Goal: Task Accomplishment & Management: Complete application form

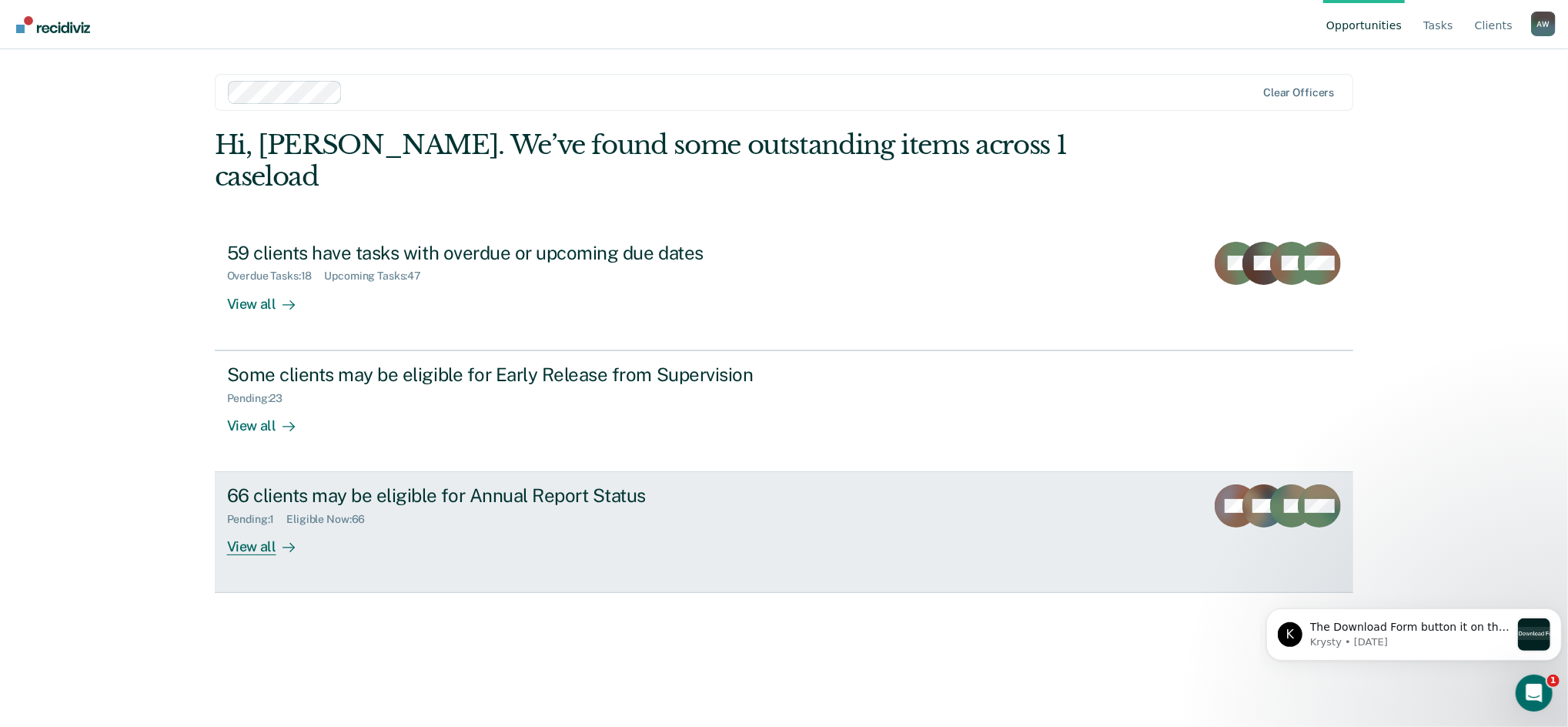
click at [639, 506] on div "Pending : 1 Eligible Now : 66" at bounding box center [497, 515] width 540 height 19
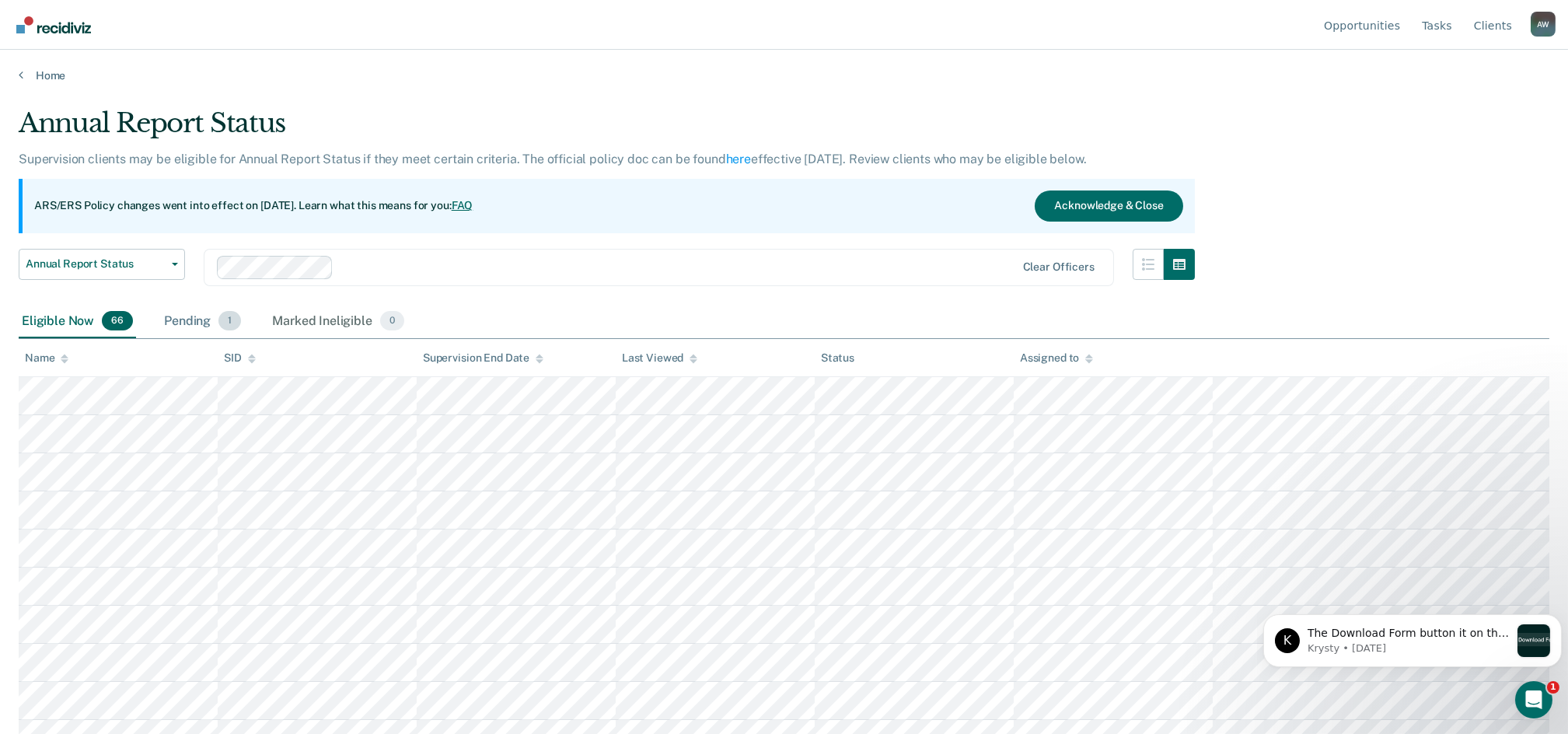
click at [230, 318] on span "1" at bounding box center [229, 321] width 22 height 20
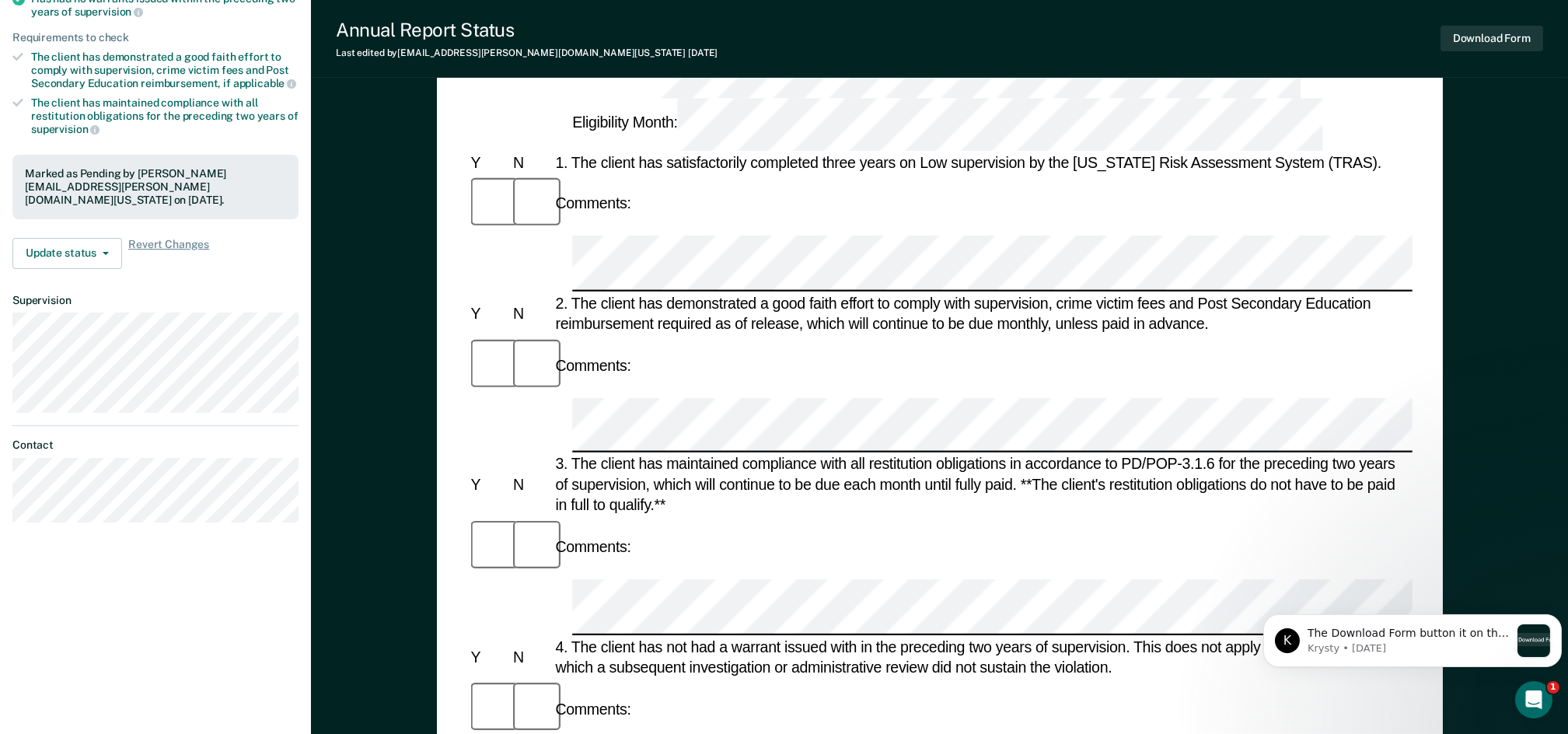
scroll to position [102, 0]
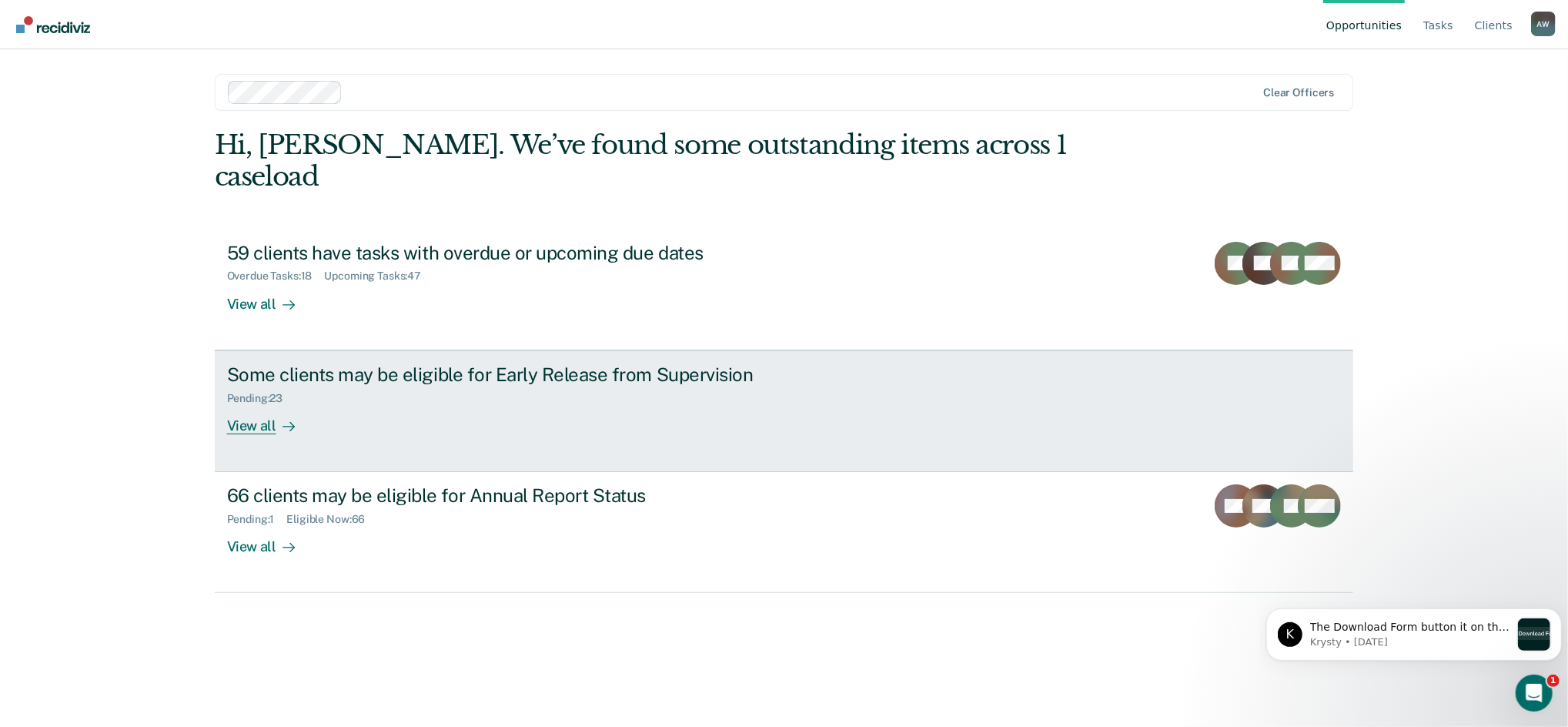
click at [469, 386] on div "Pending : 23" at bounding box center [497, 395] width 540 height 19
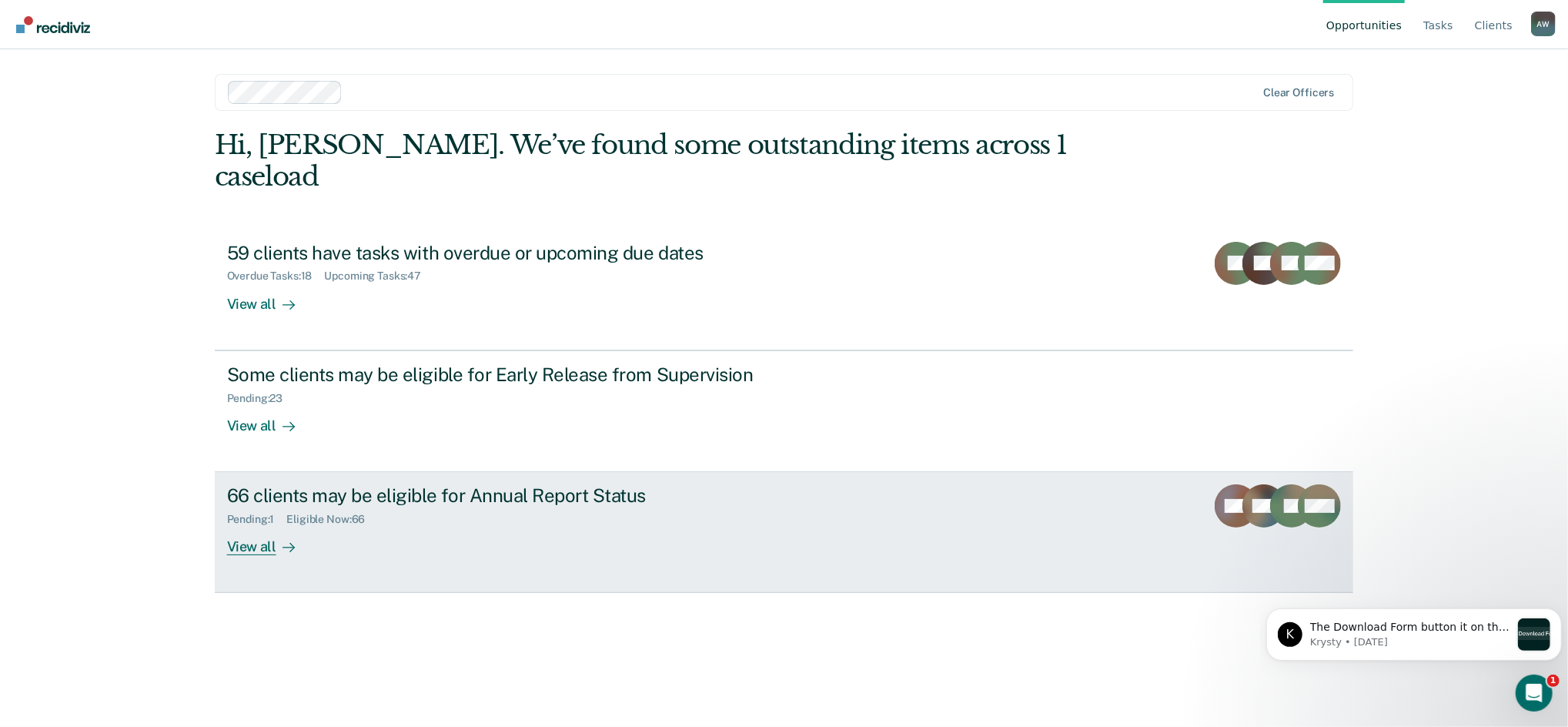
click at [377, 513] on div "Eligible Now : 66" at bounding box center [332, 519] width 91 height 13
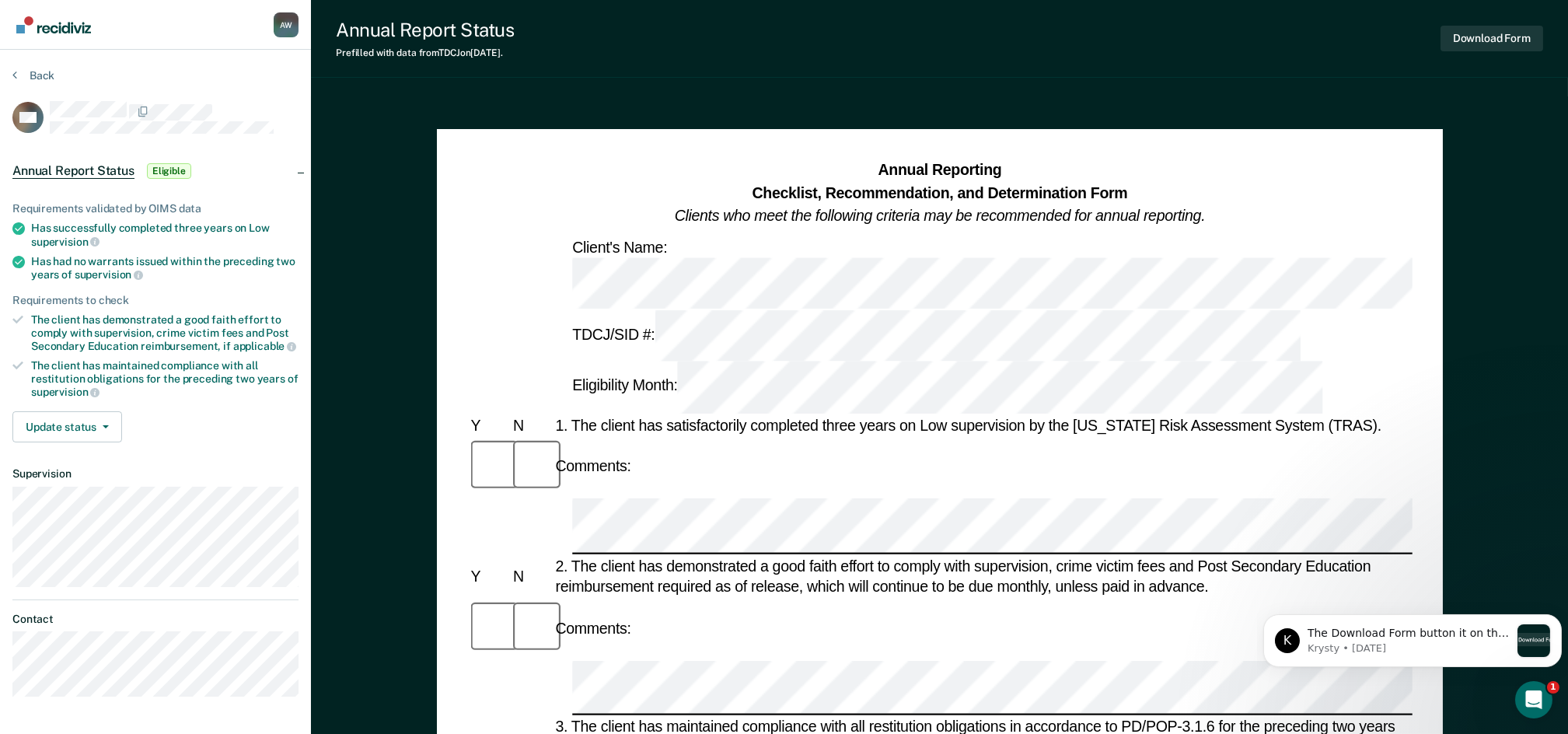
click at [647, 437] on div "Comments:" at bounding box center [940, 467] width 945 height 61
click at [1359, 437] on div "Comments:" at bounding box center [940, 467] width 945 height 61
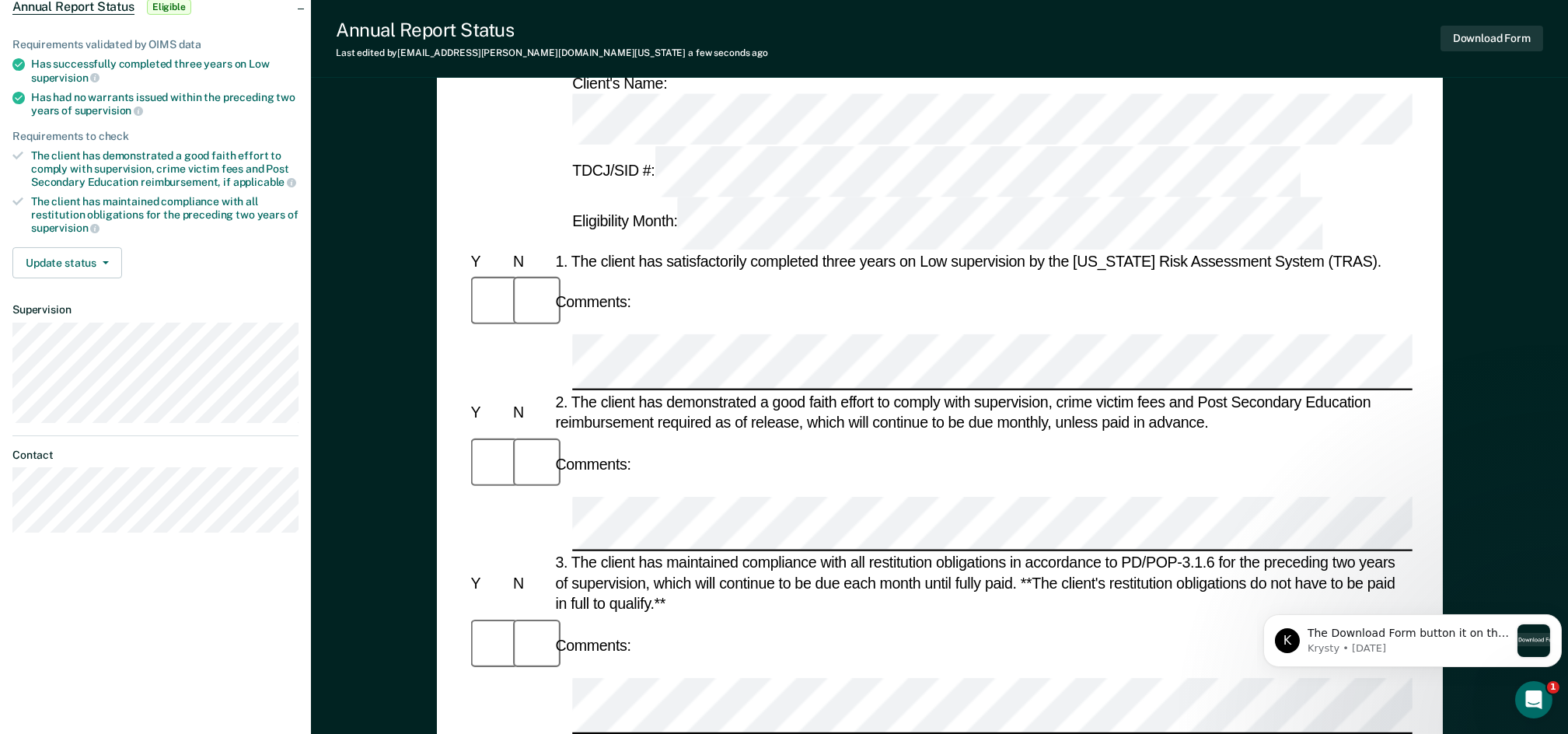
scroll to position [206, 0]
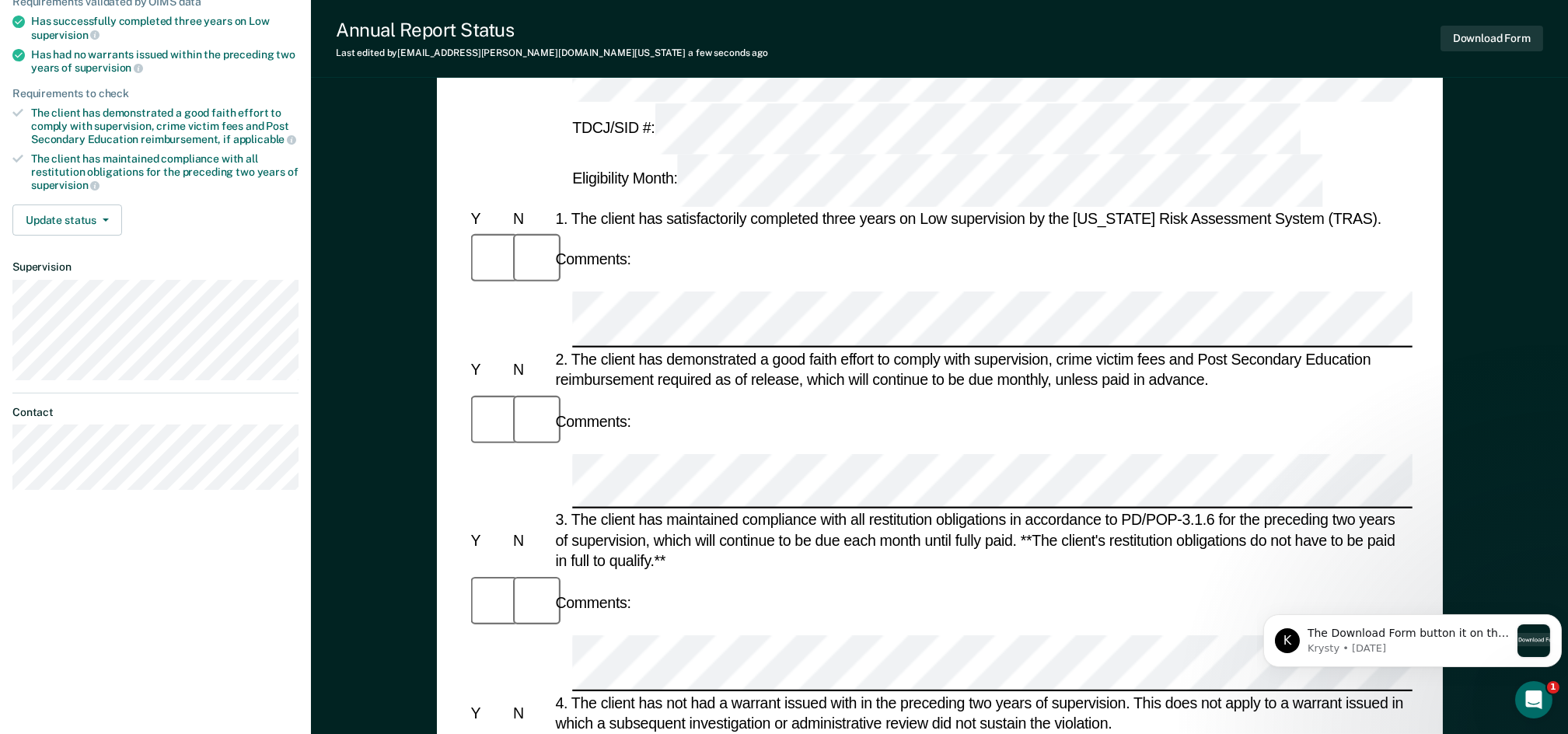
drag, startPoint x: 597, startPoint y: 502, endPoint x: 366, endPoint y: 400, distance: 252.5
click at [366, 400] on div "Annual Reporting Checklist, Recommendation, and Determination Form Clients who …" at bounding box center [940, 622] width 1258 height 1464
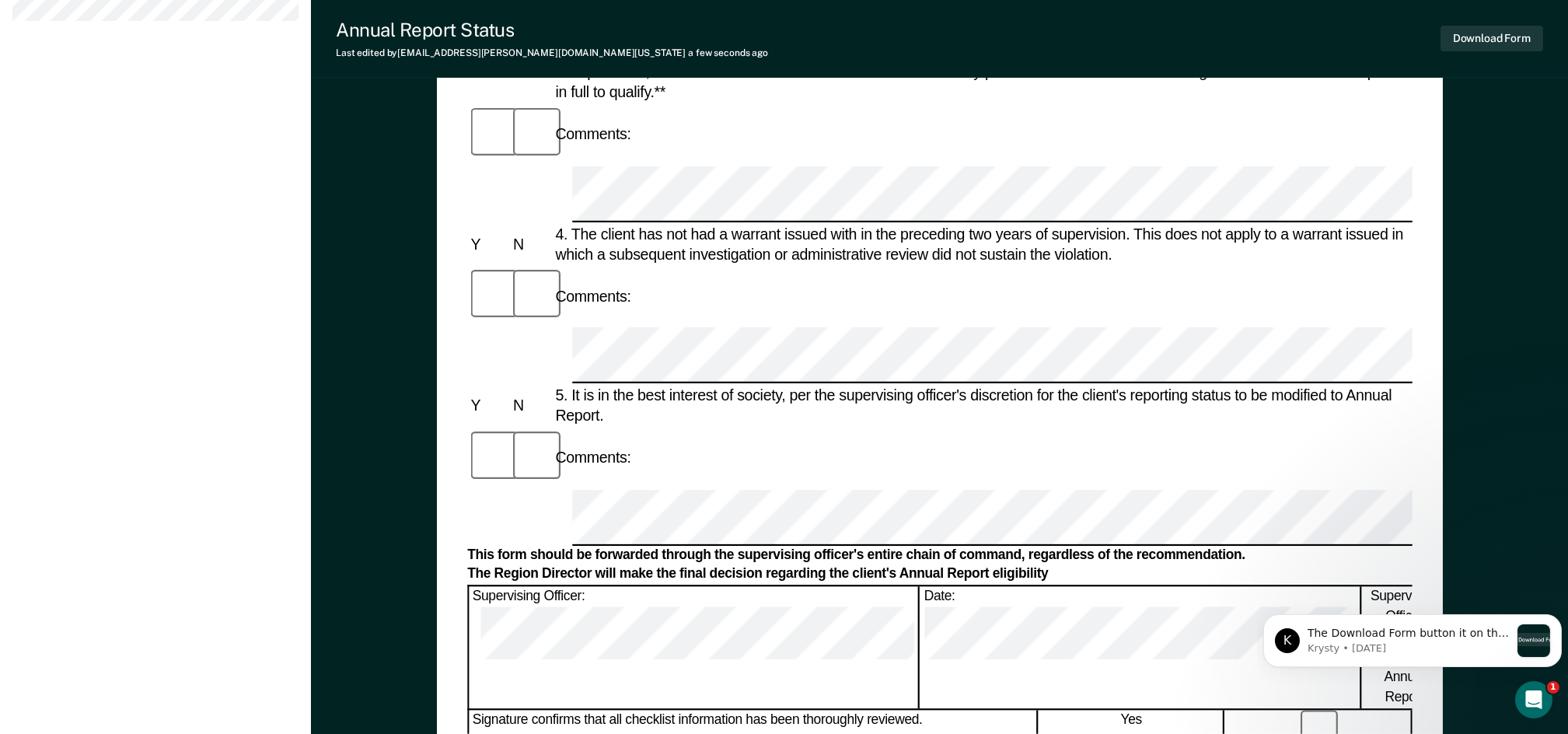
scroll to position [725, 0]
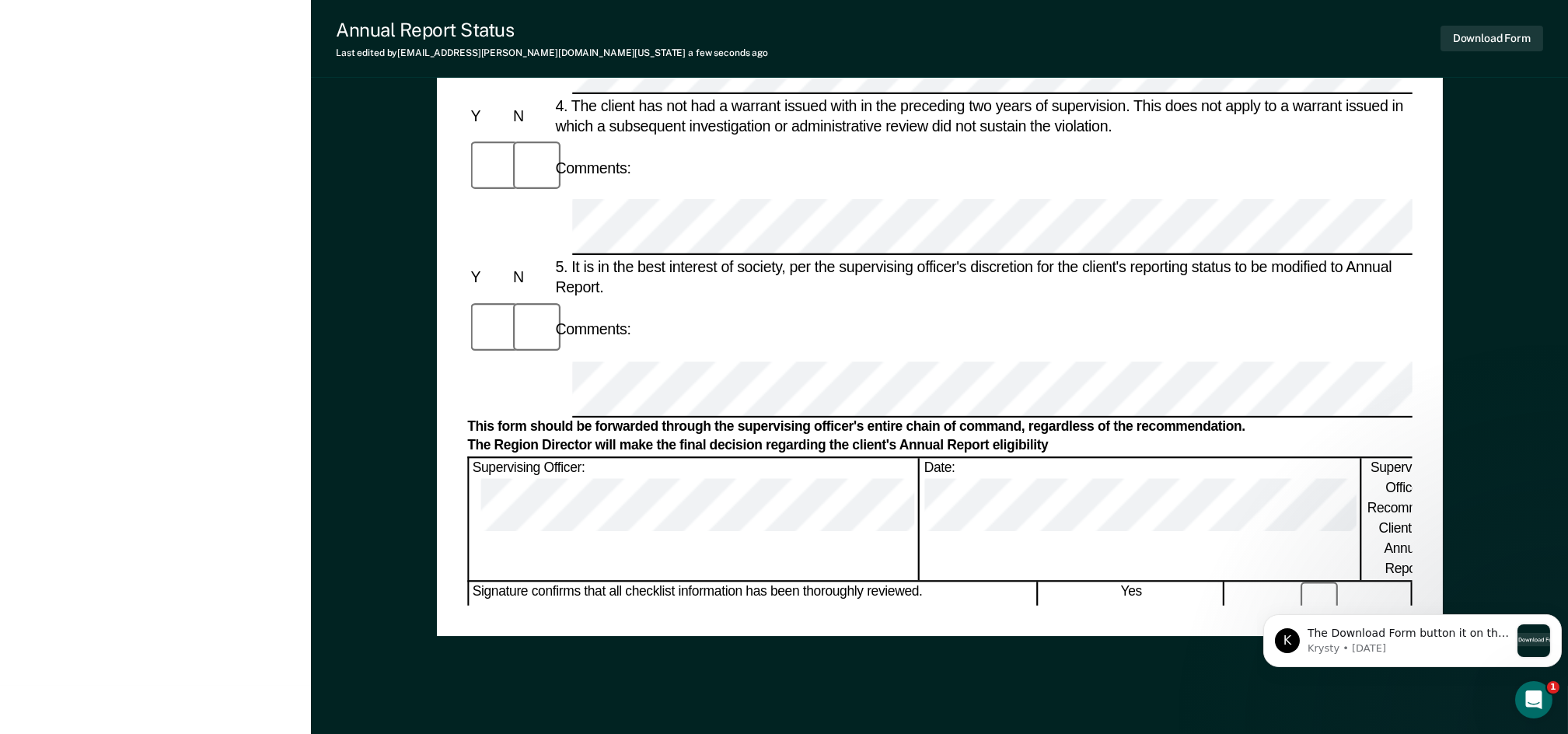
scroll to position [827, 0]
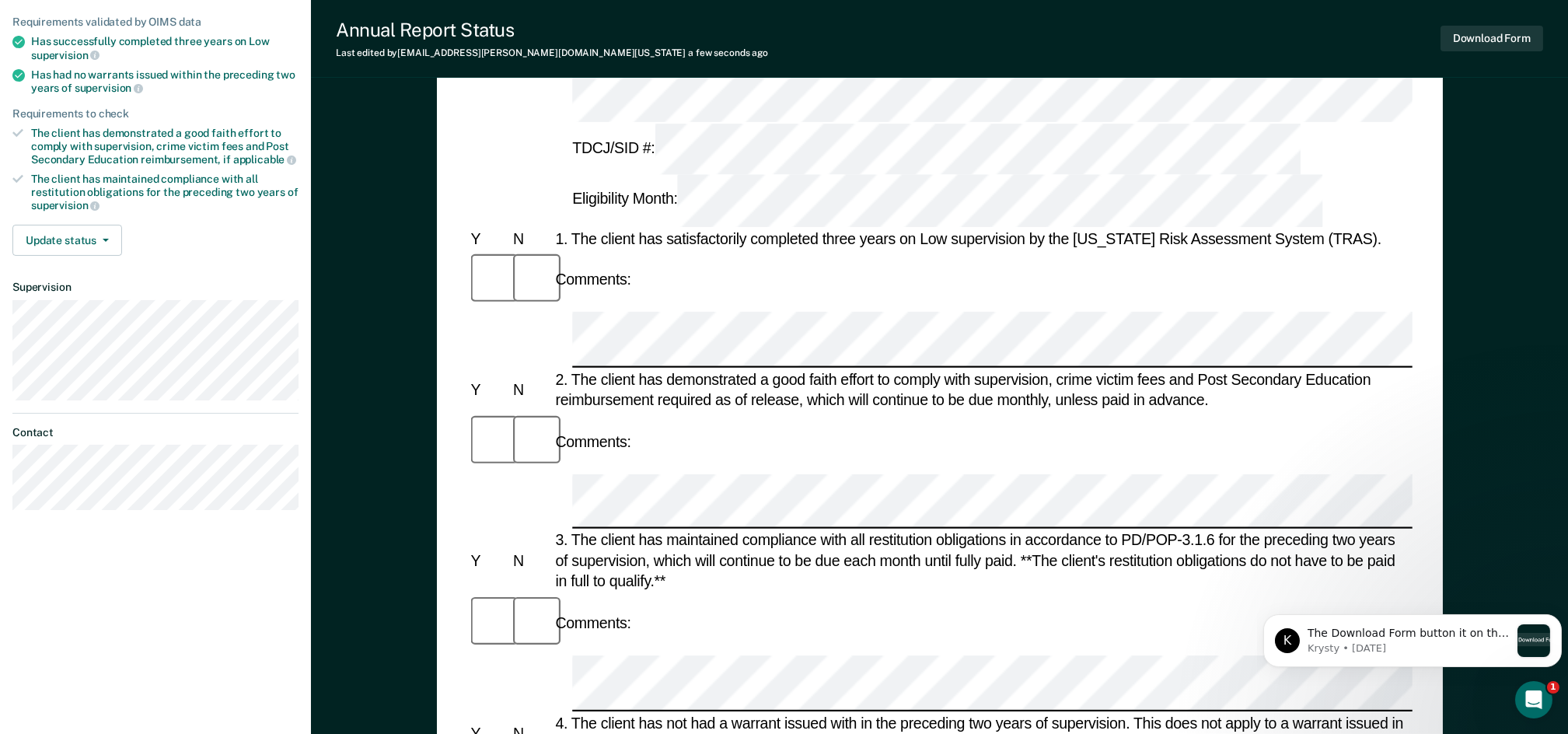
scroll to position [206, 0]
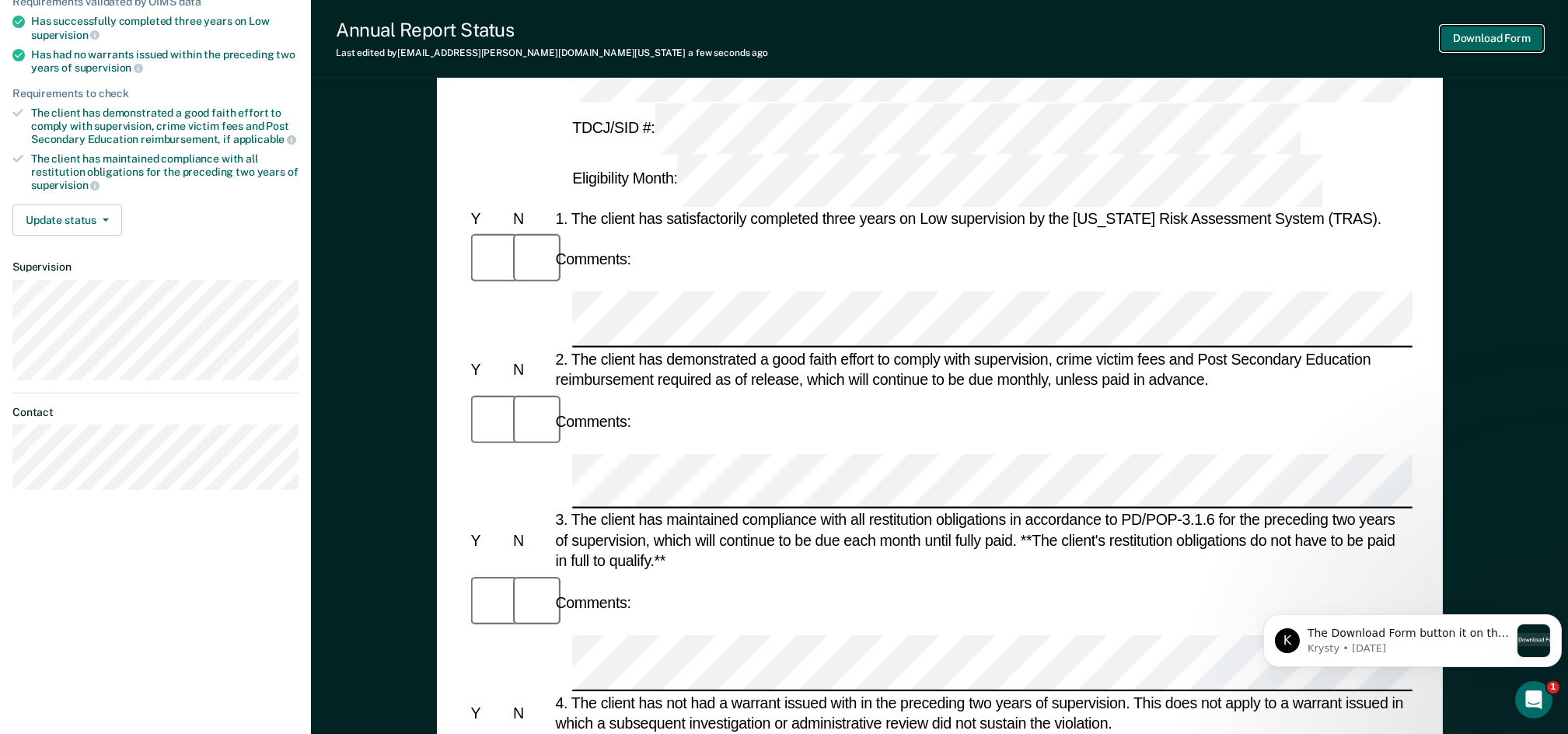
click at [1476, 36] on button "Download Form" at bounding box center [1492, 39] width 102 height 26
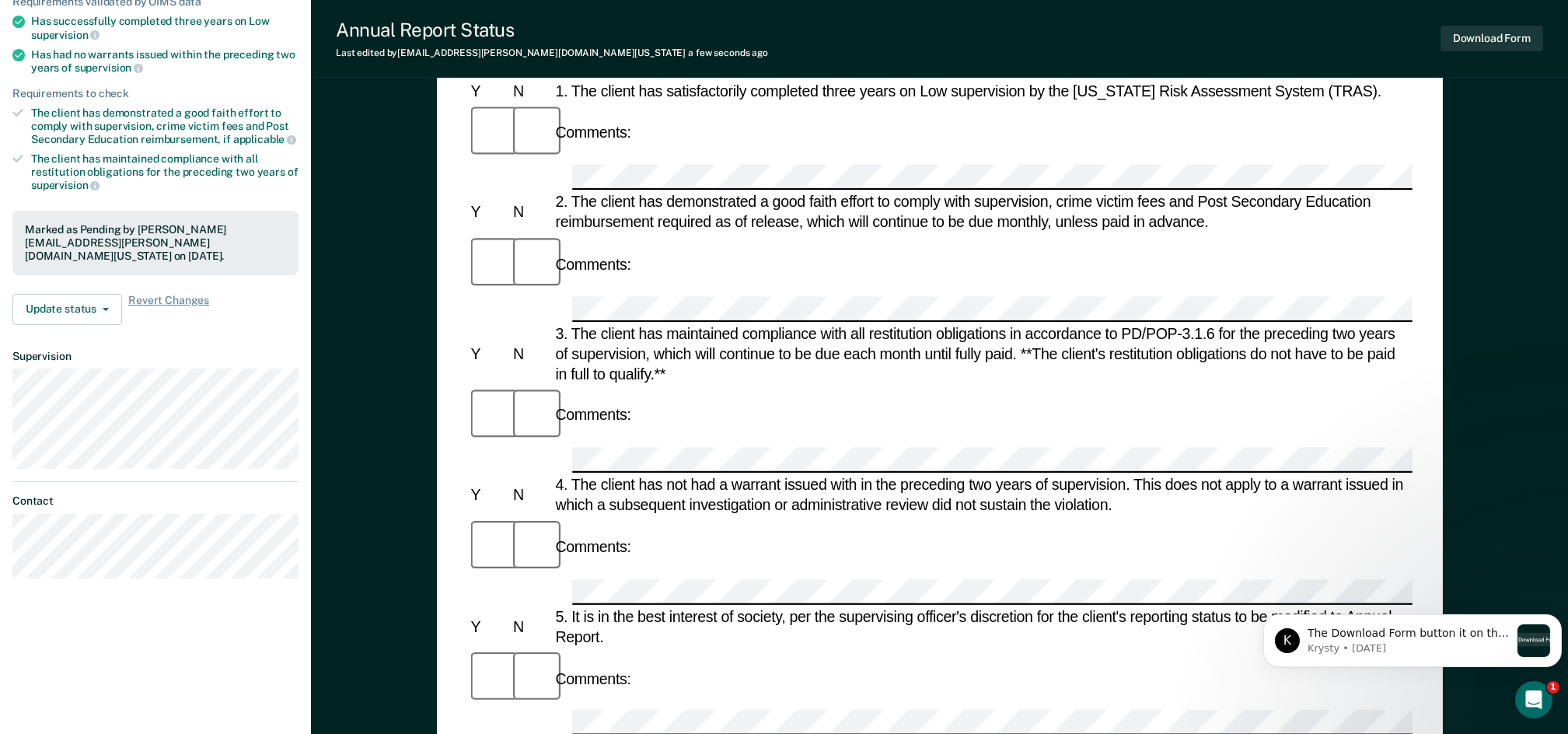
scroll to position [0, 0]
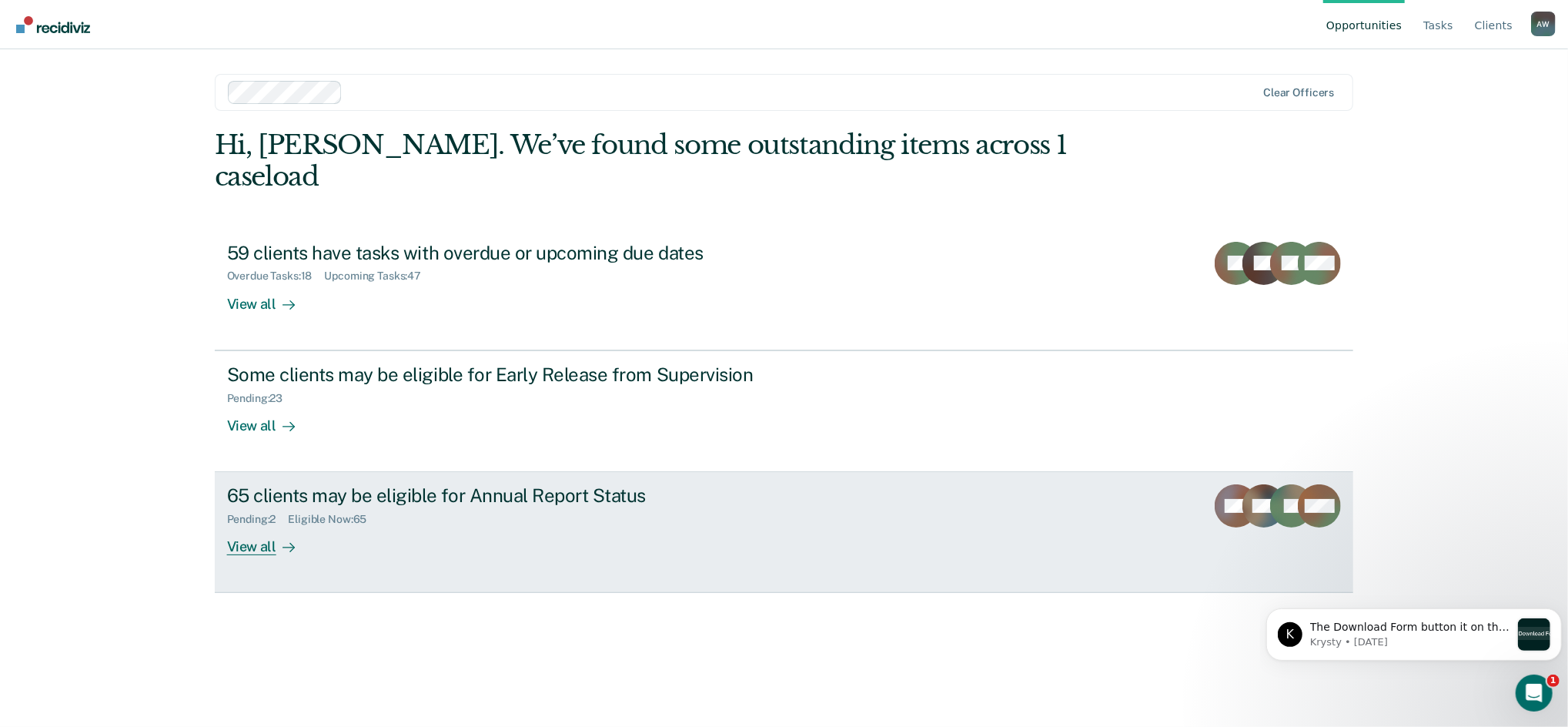
click at [356, 506] on div "Pending : 2 Eligible Now : 65" at bounding box center [497, 515] width 540 height 19
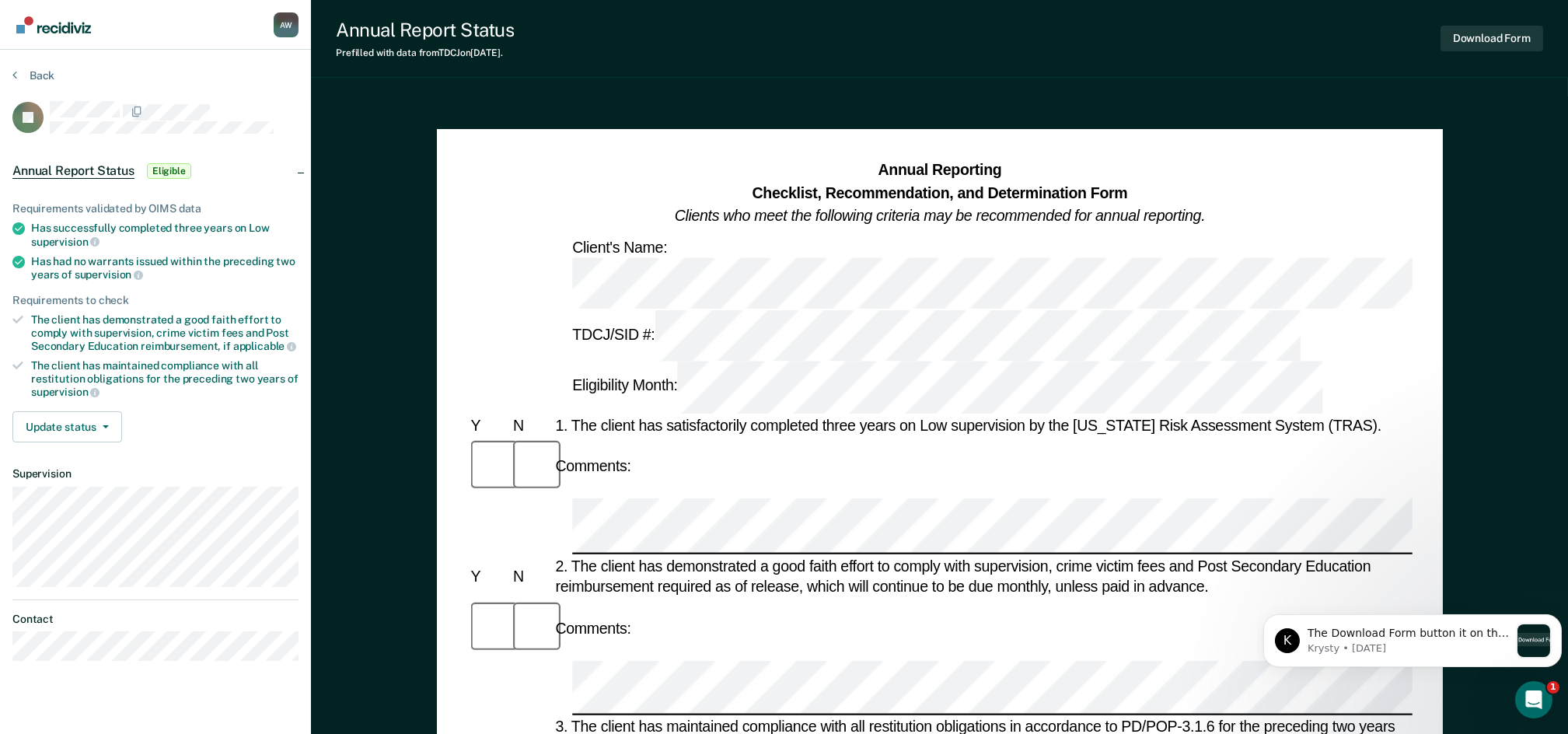
click at [1388, 245] on div "Client's Name:" at bounding box center [940, 273] width 945 height 72
click at [1371, 176] on div "Annual Reporting Checklist, Recommendation, and Determination Form Clients who …" at bounding box center [940, 193] width 945 height 68
click at [1410, 415] on div "1. The client has satisfactorily completed three years on Low supervision by th…" at bounding box center [982, 425] width 860 height 20
click at [1394, 555] on div "2. The client has demonstrated a good faith effort to comply with supervision, …" at bounding box center [982, 576] width 860 height 41
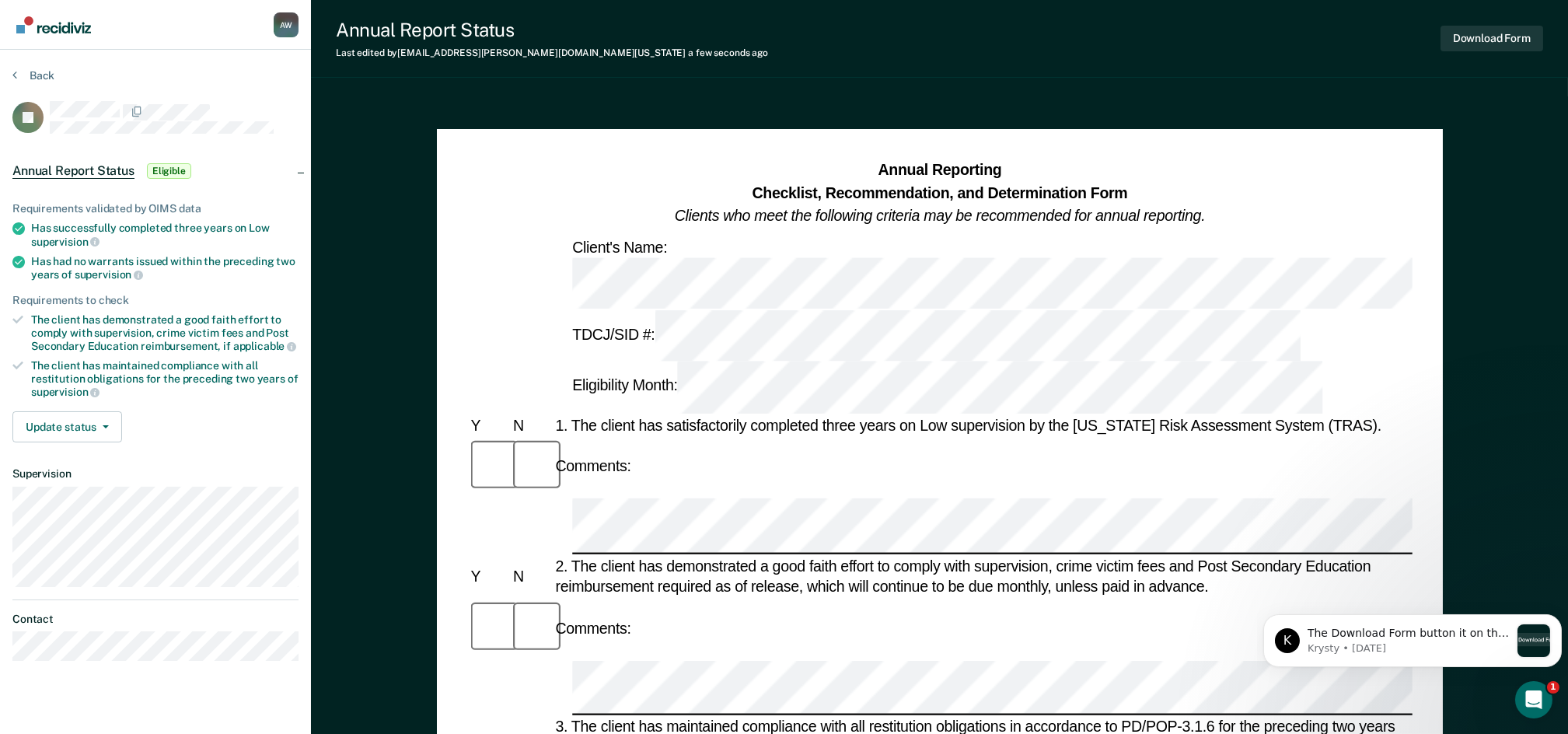
click at [1365, 599] on div "Comments:" at bounding box center [940, 629] width 945 height 61
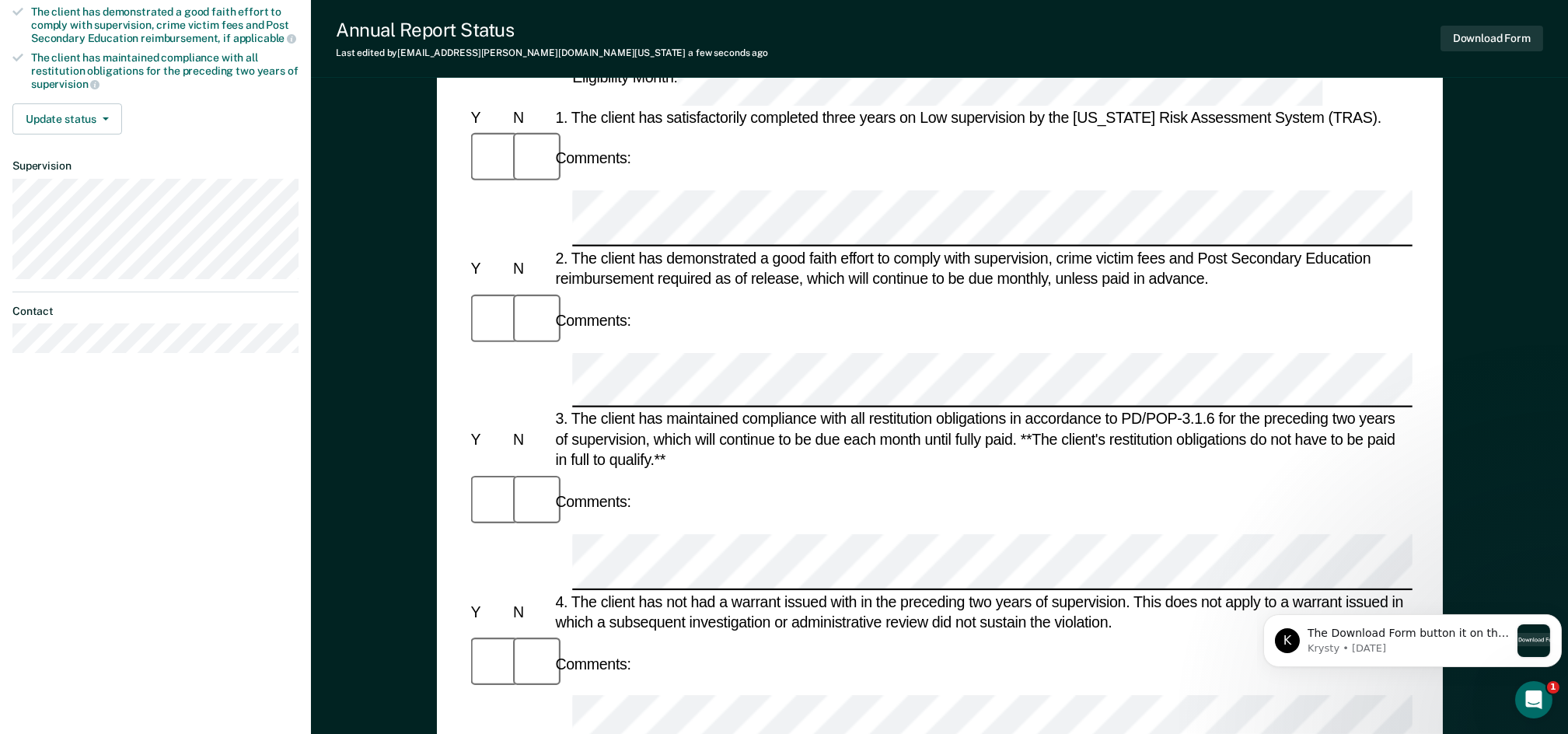
scroll to position [311, 0]
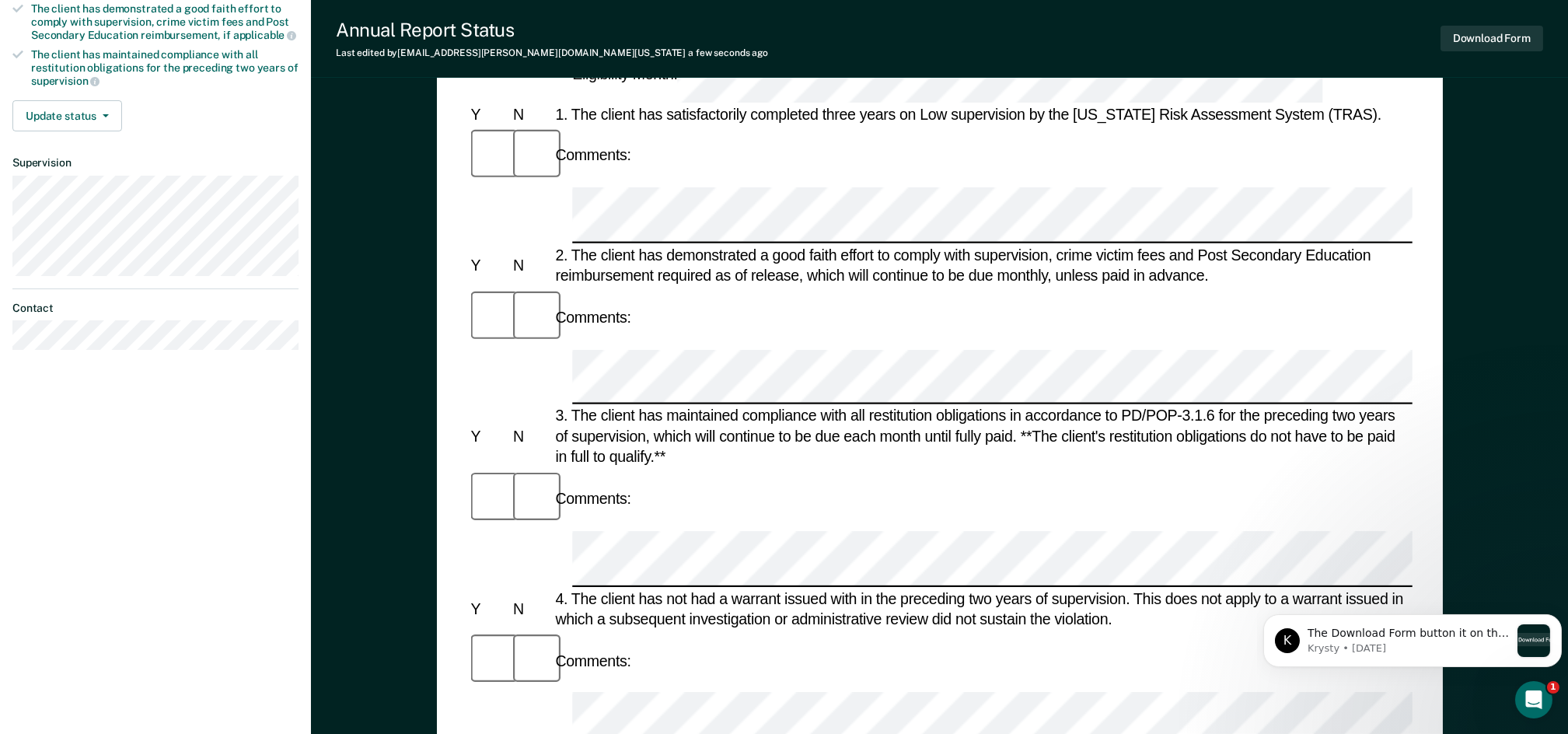
click at [1350, 631] on div "Comments:" at bounding box center [940, 661] width 945 height 61
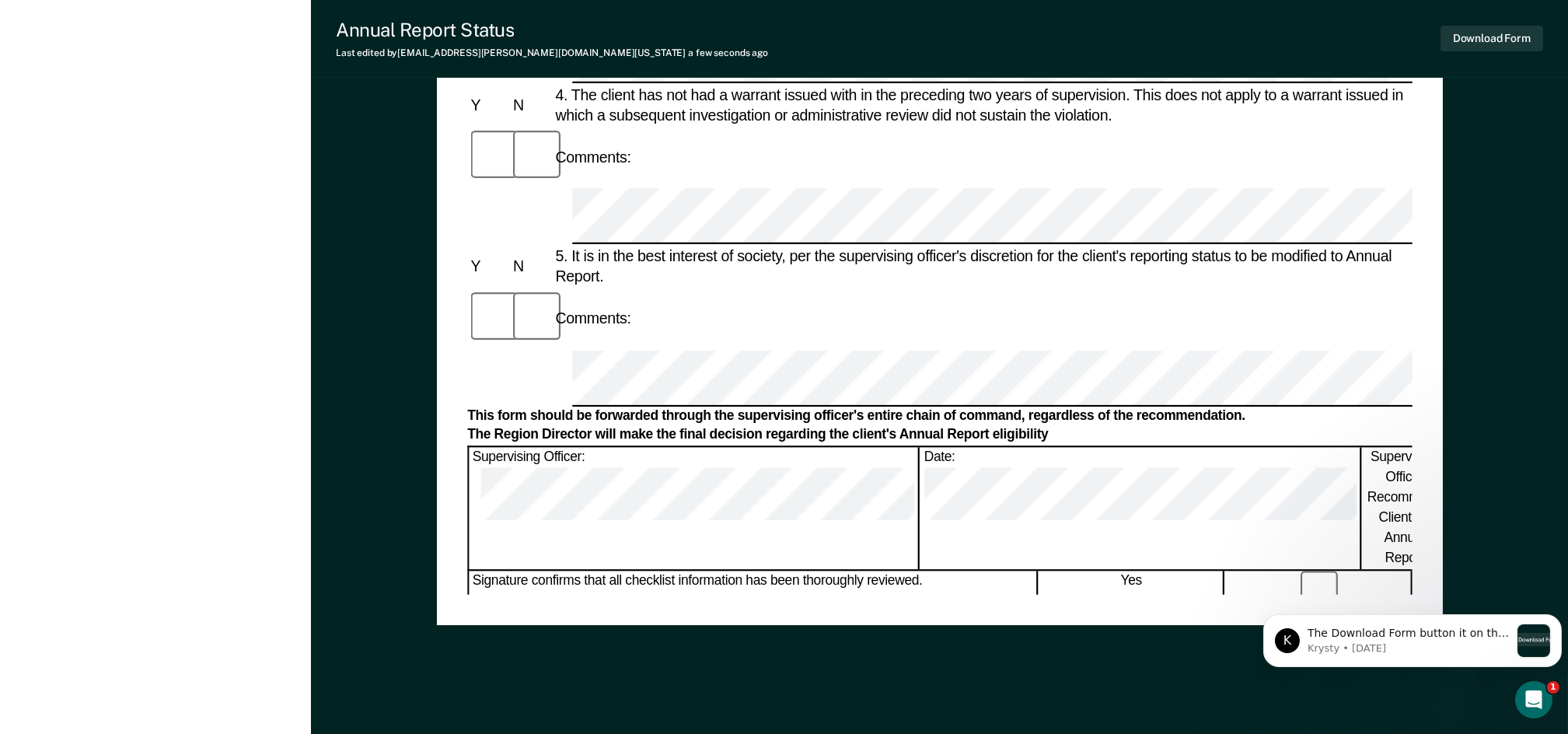
scroll to position [827, 0]
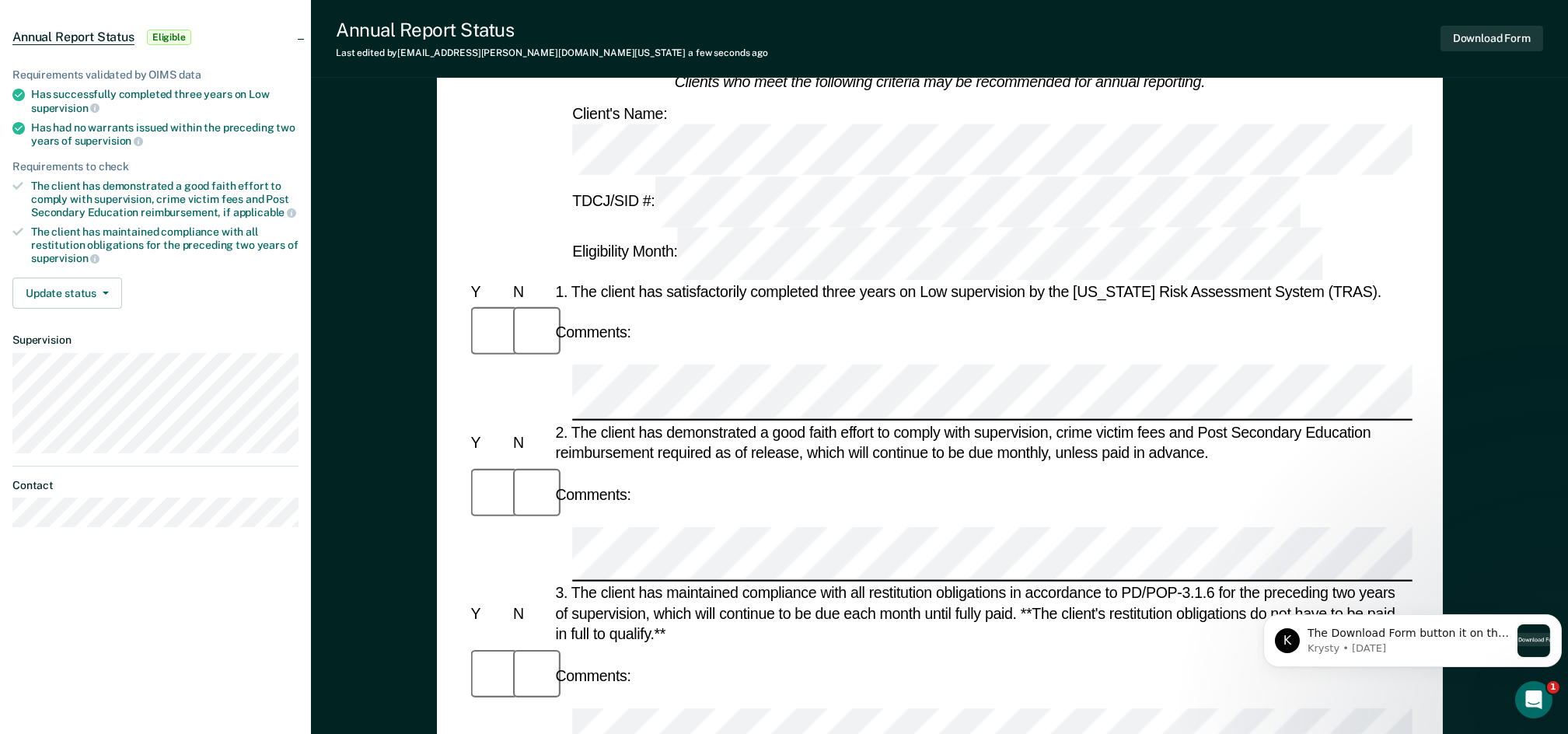
scroll to position [0, 0]
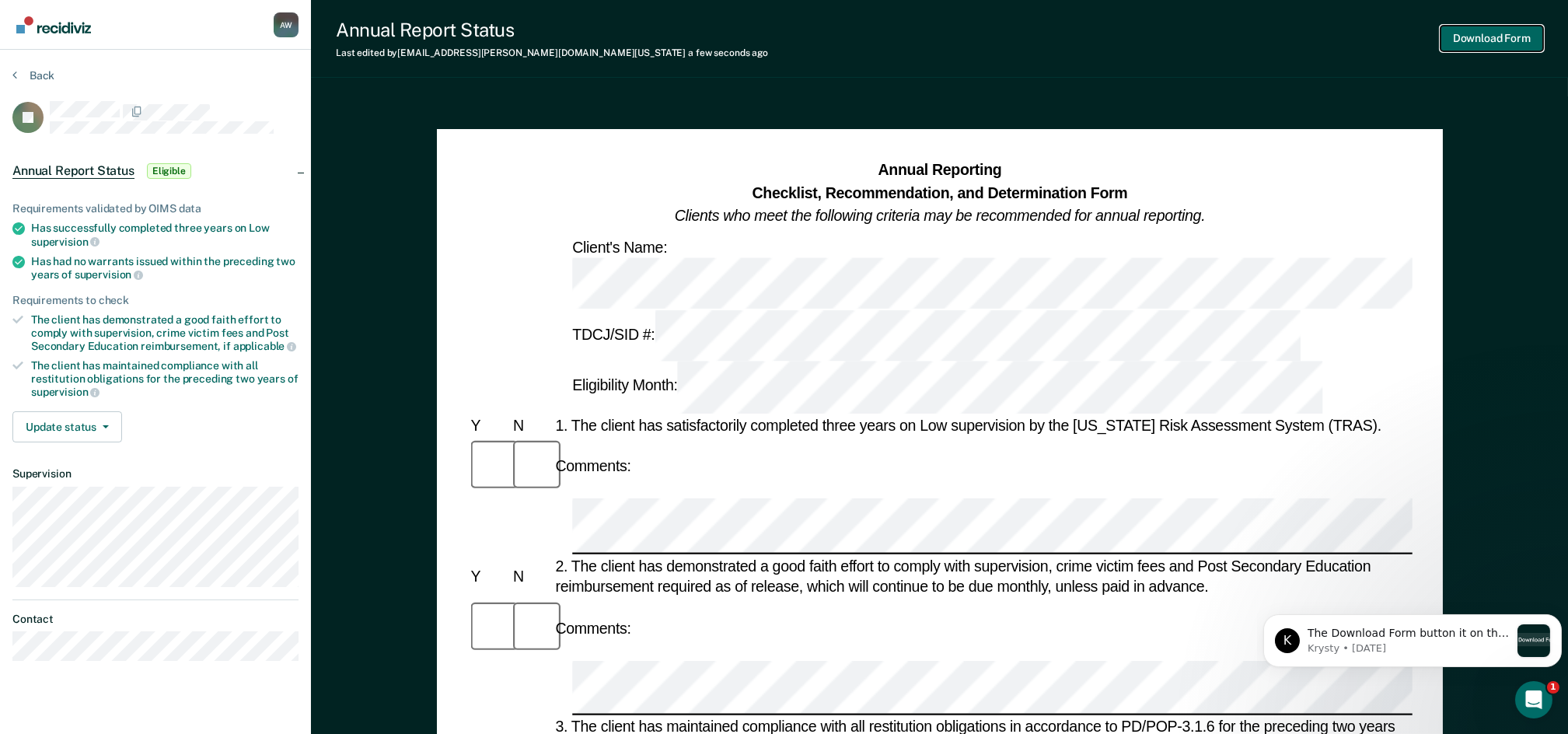
click at [1479, 41] on button "Download Form" at bounding box center [1492, 39] width 102 height 26
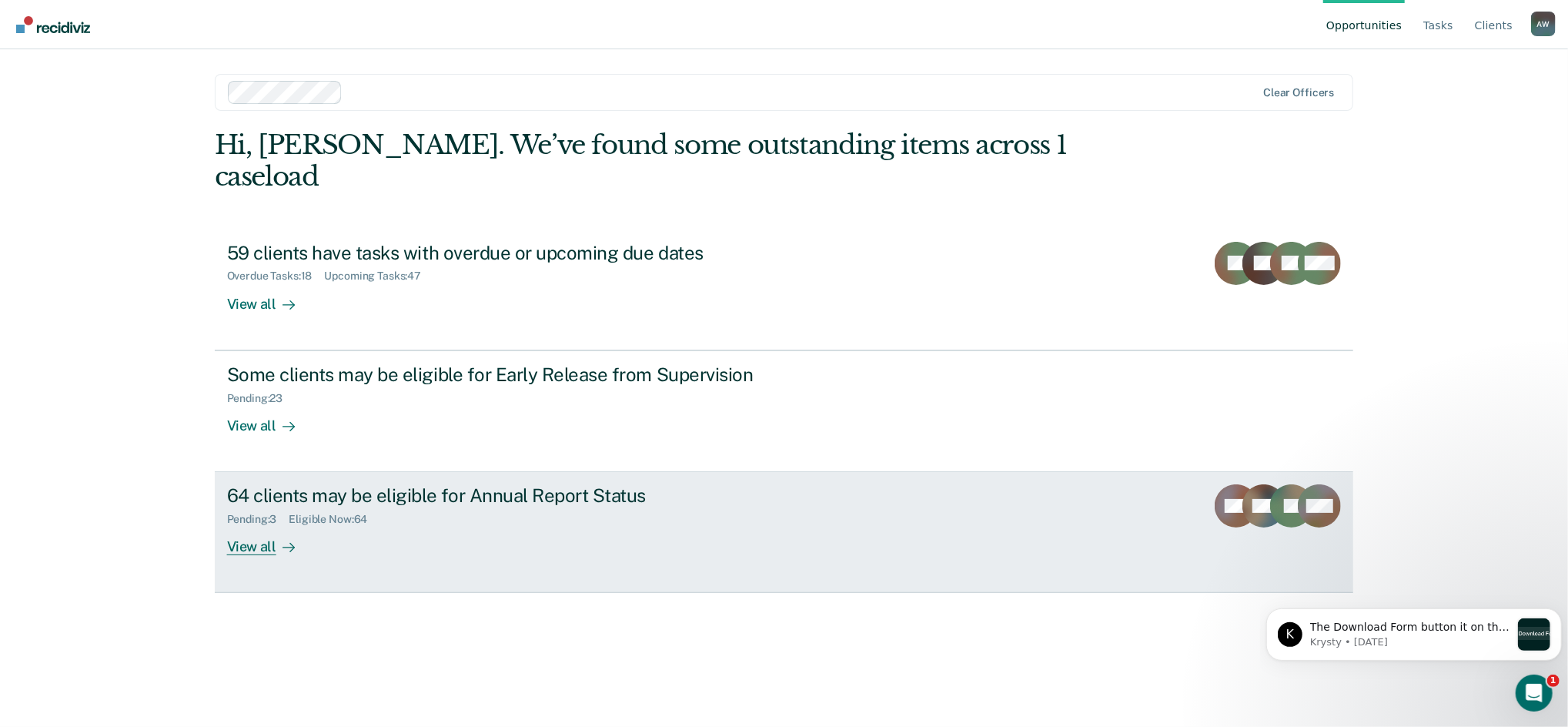
click at [391, 506] on div "Pending : 3 Eligible Now : 64" at bounding box center [497, 515] width 540 height 19
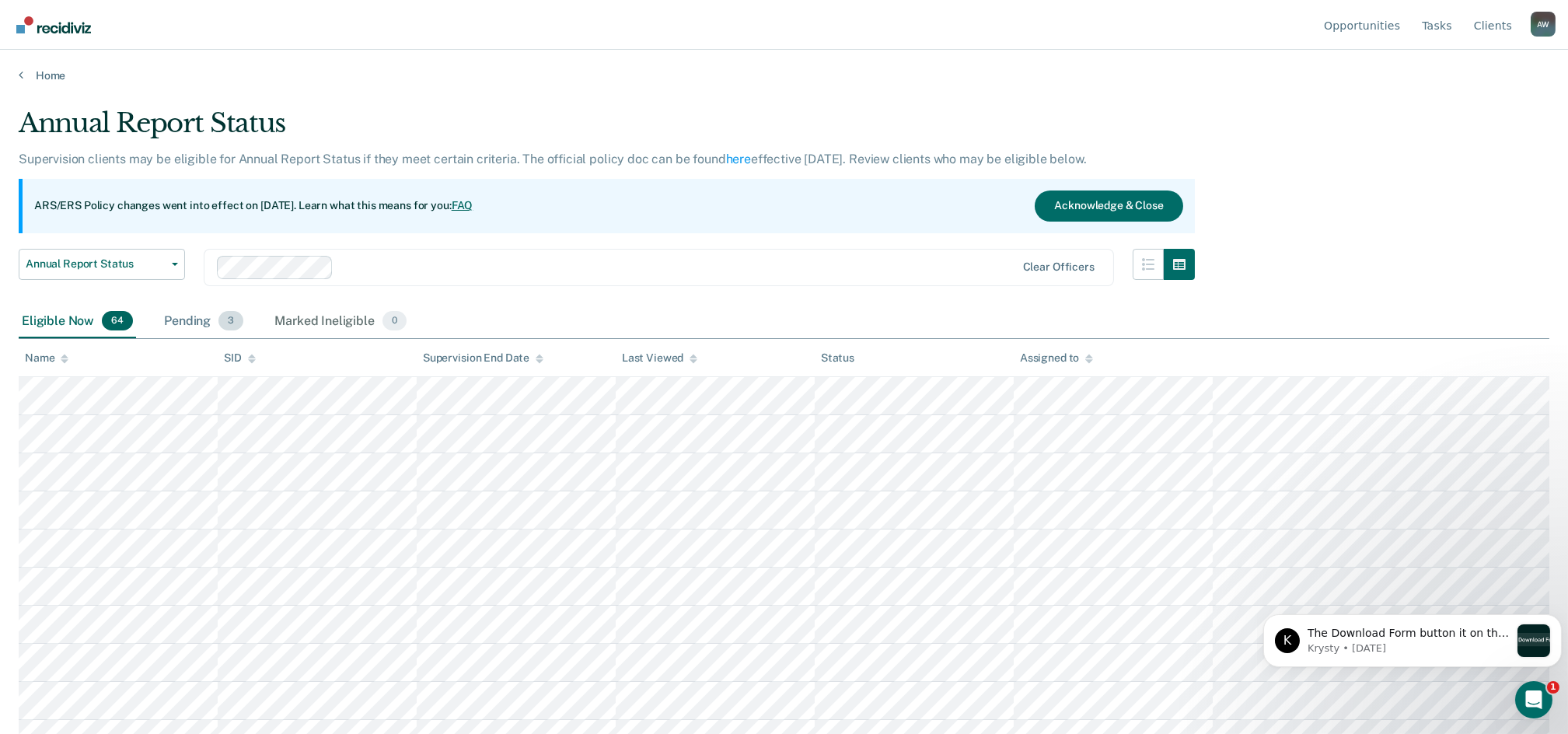
click at [228, 321] on span "3" at bounding box center [230, 321] width 25 height 20
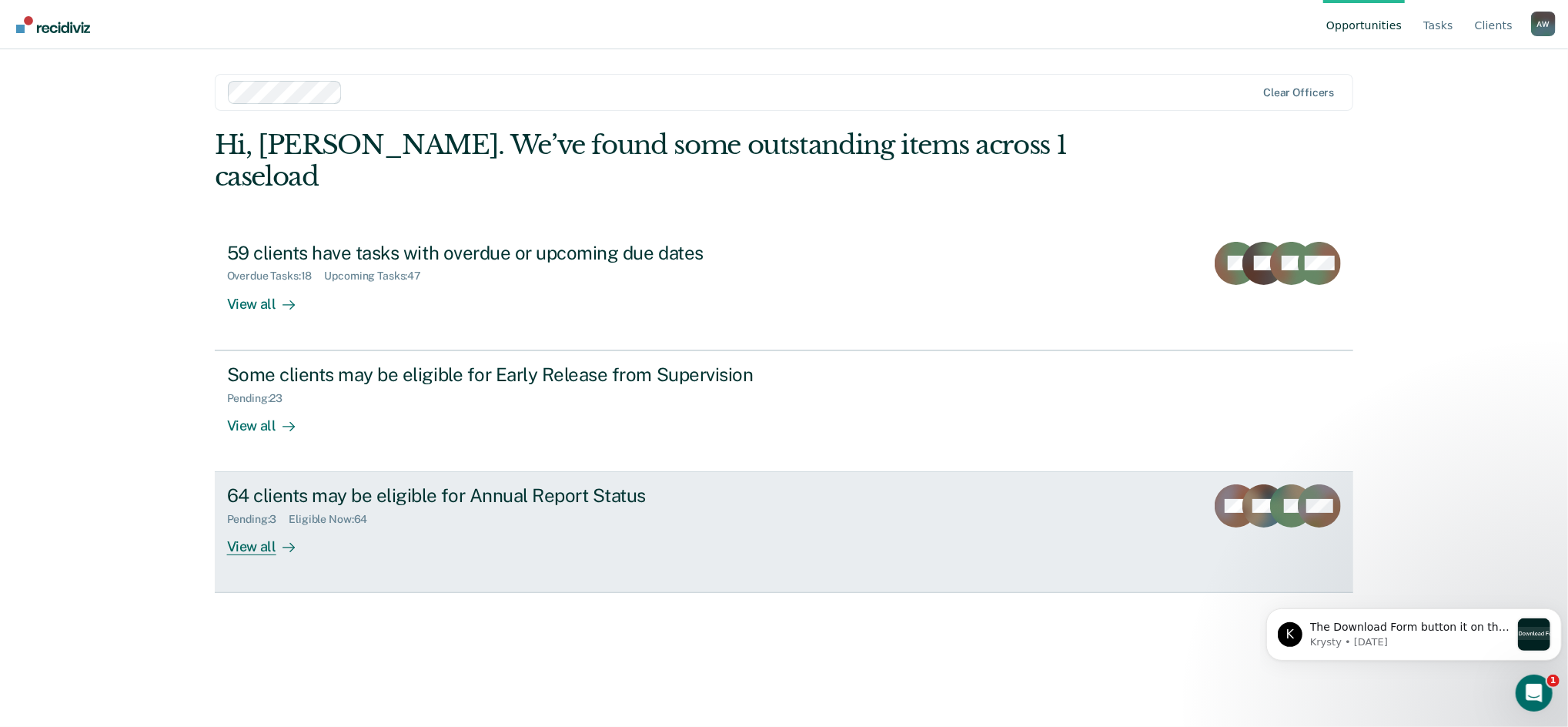
click at [351, 513] on div "Eligible Now : 64" at bounding box center [334, 519] width 91 height 13
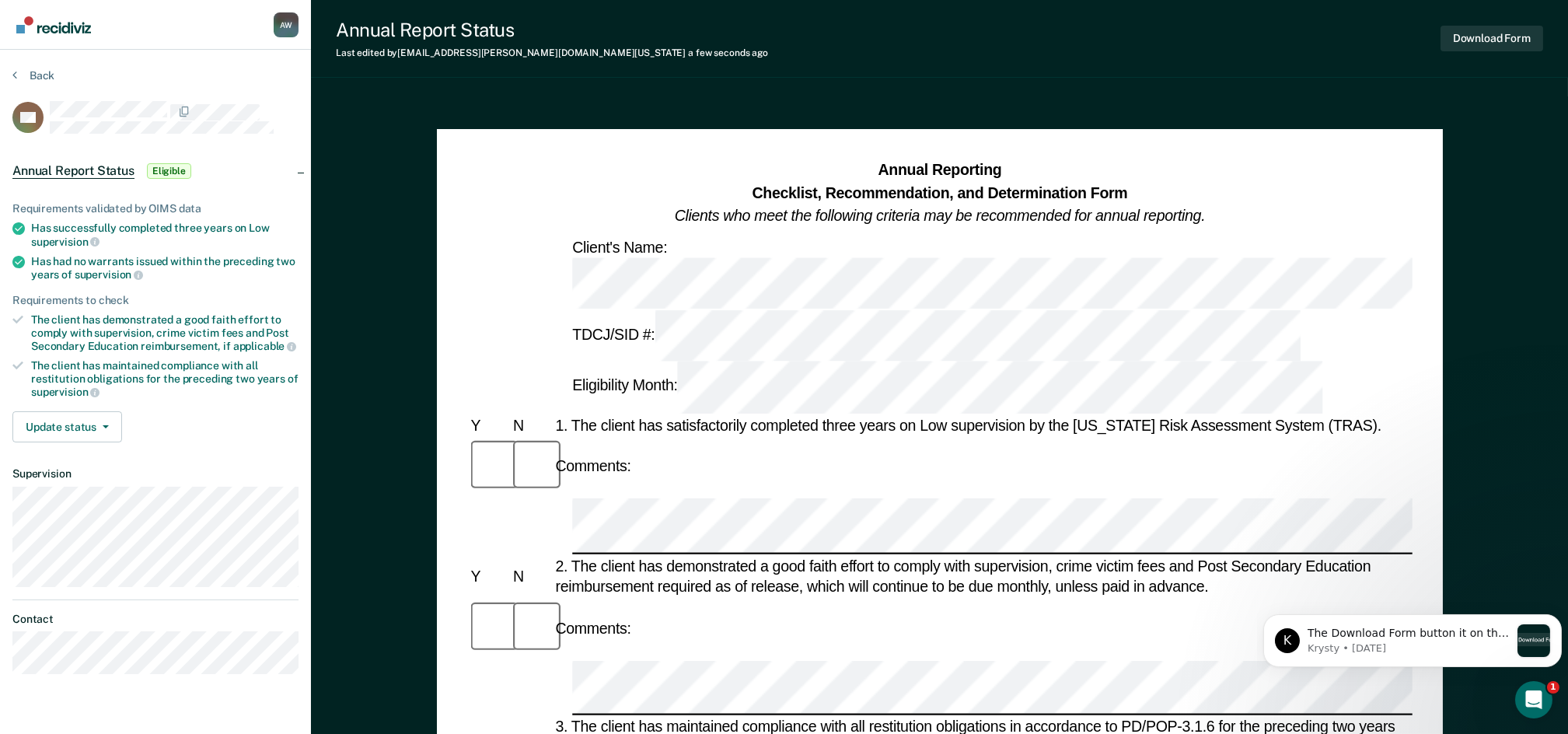
click at [1387, 555] on div "2. The client has demonstrated a good faith effort to comply with supervision, …" at bounding box center [982, 576] width 860 height 41
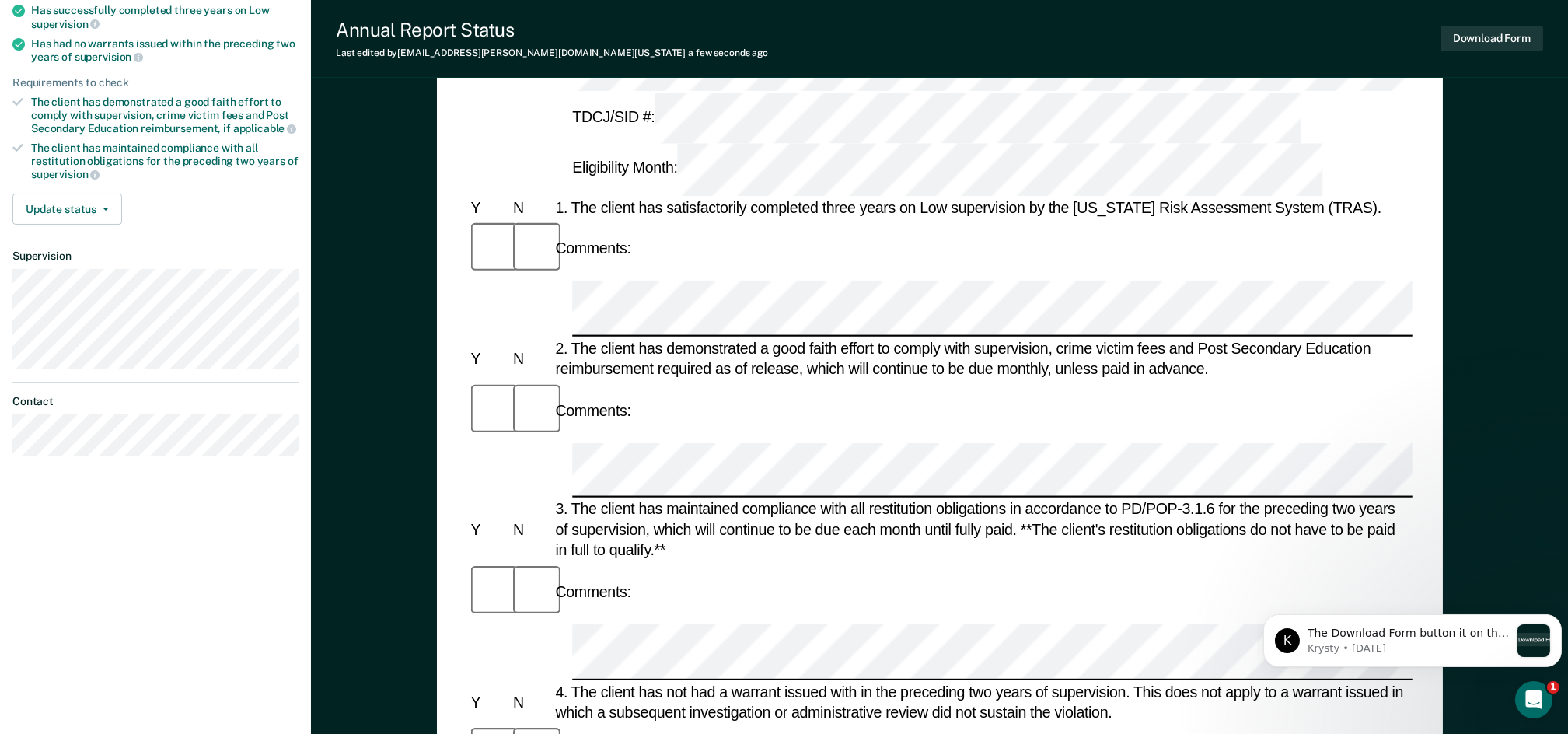
scroll to position [311, 0]
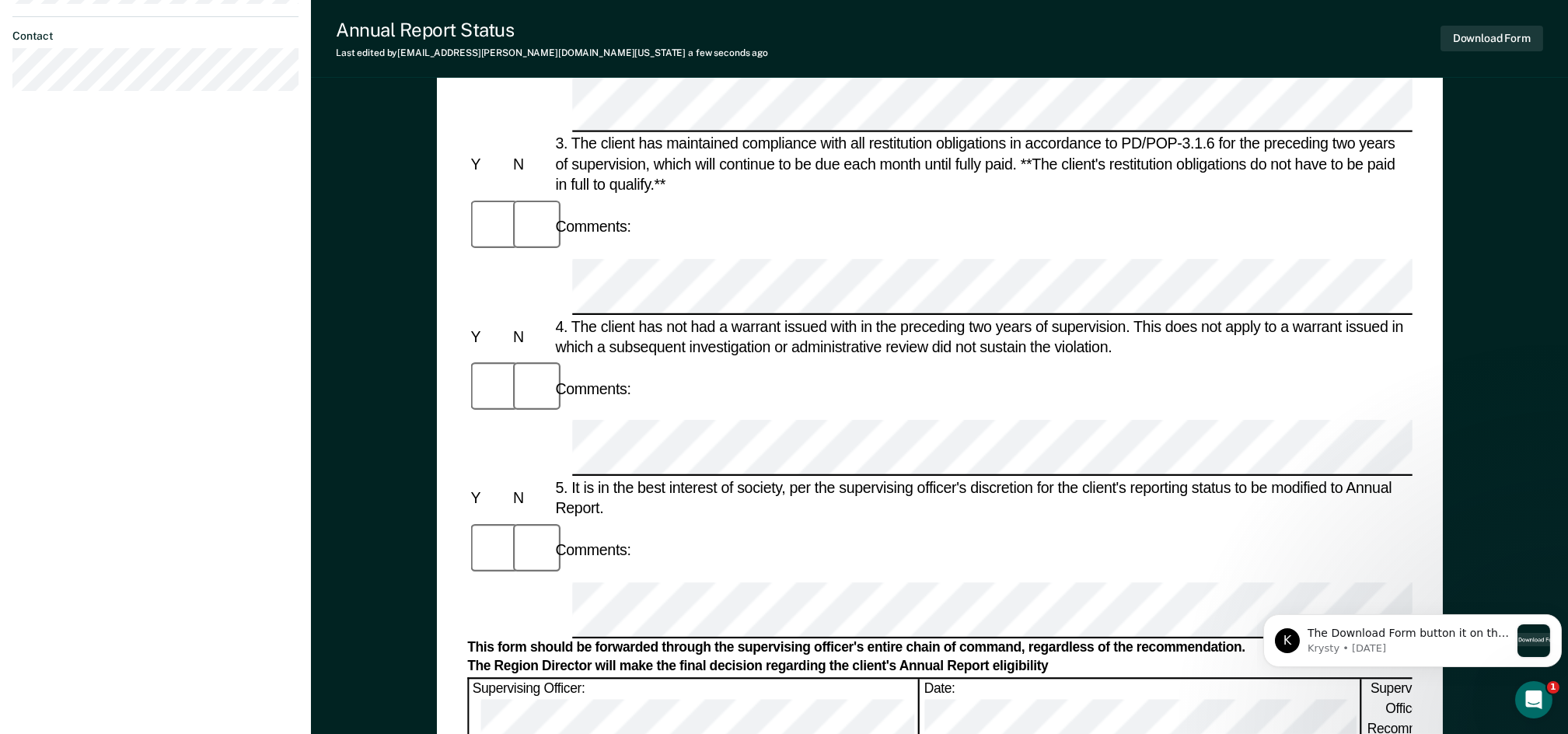
scroll to position [622, 0]
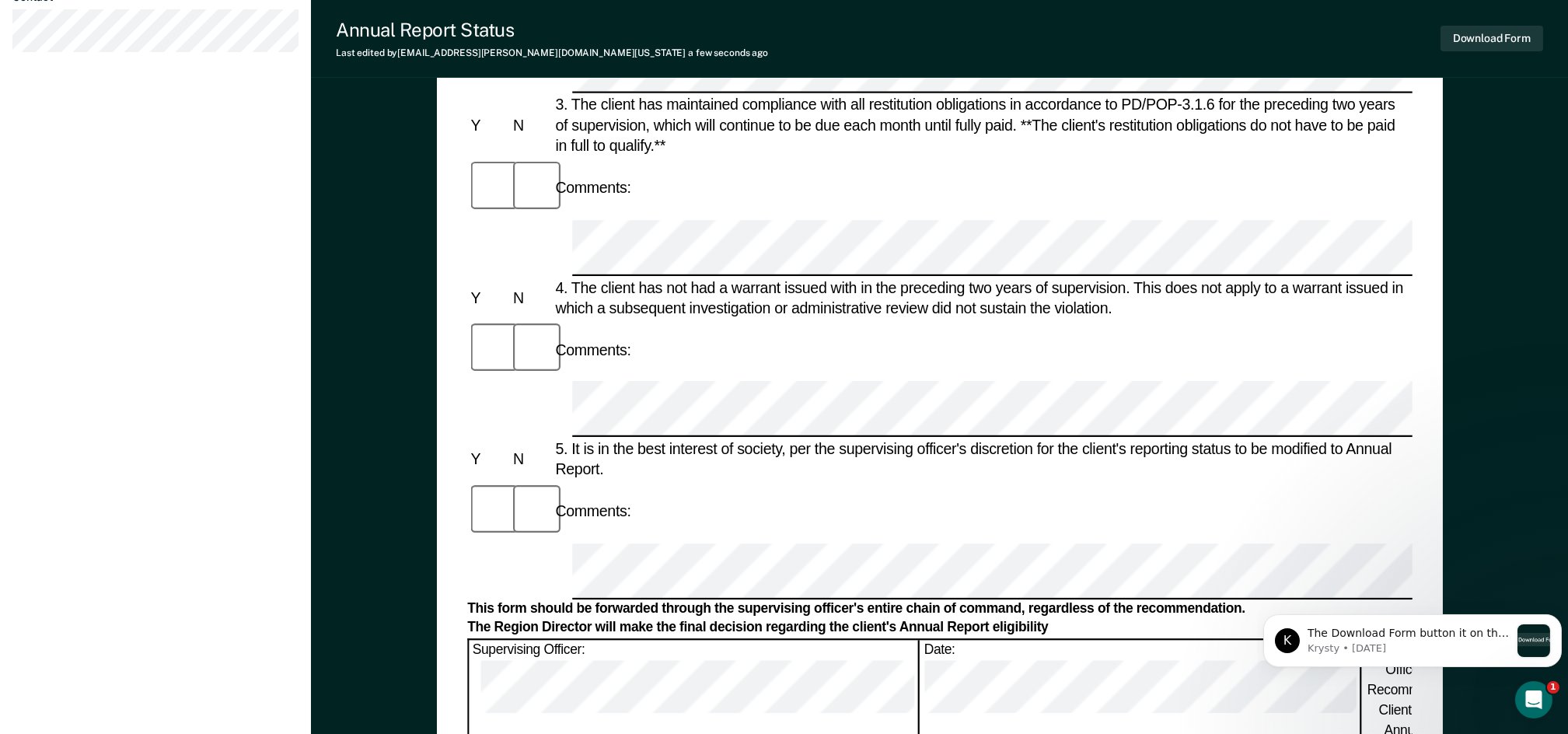
click at [1377, 585] on html "K The Download Form button it on the top right of the page. Let me know if you …" at bounding box center [1412, 636] width 311 height 109
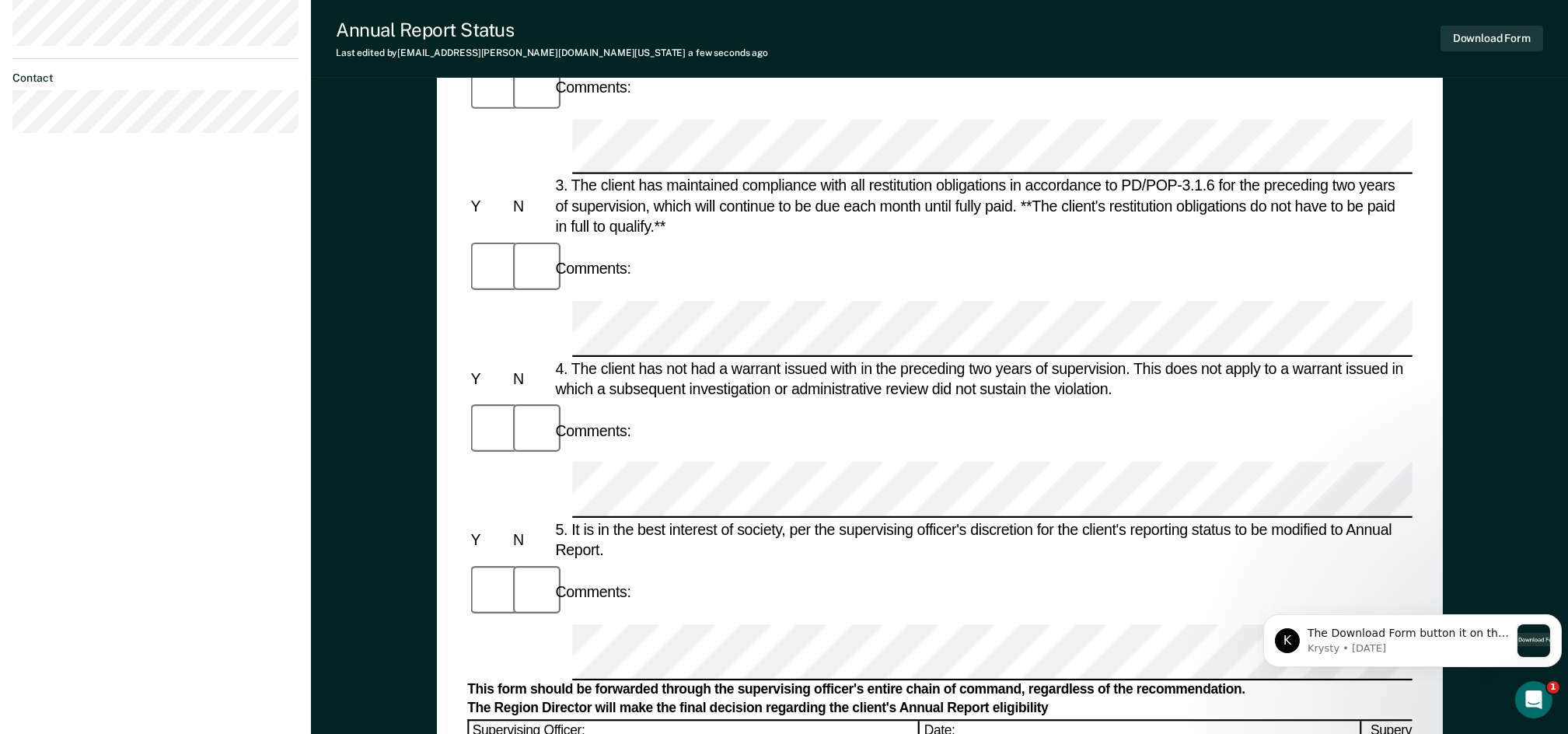
scroll to position [518, 0]
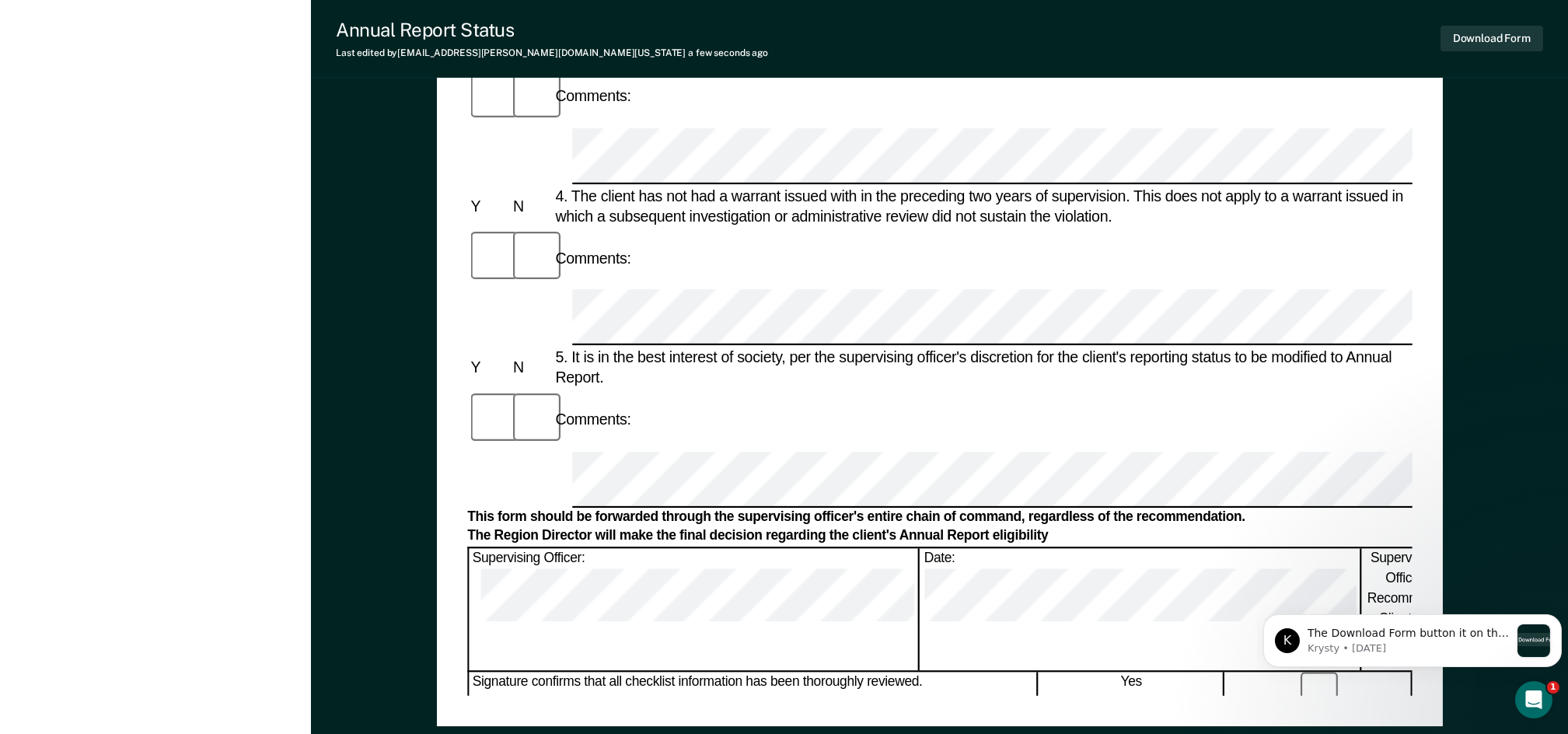
scroll to position [725, 0]
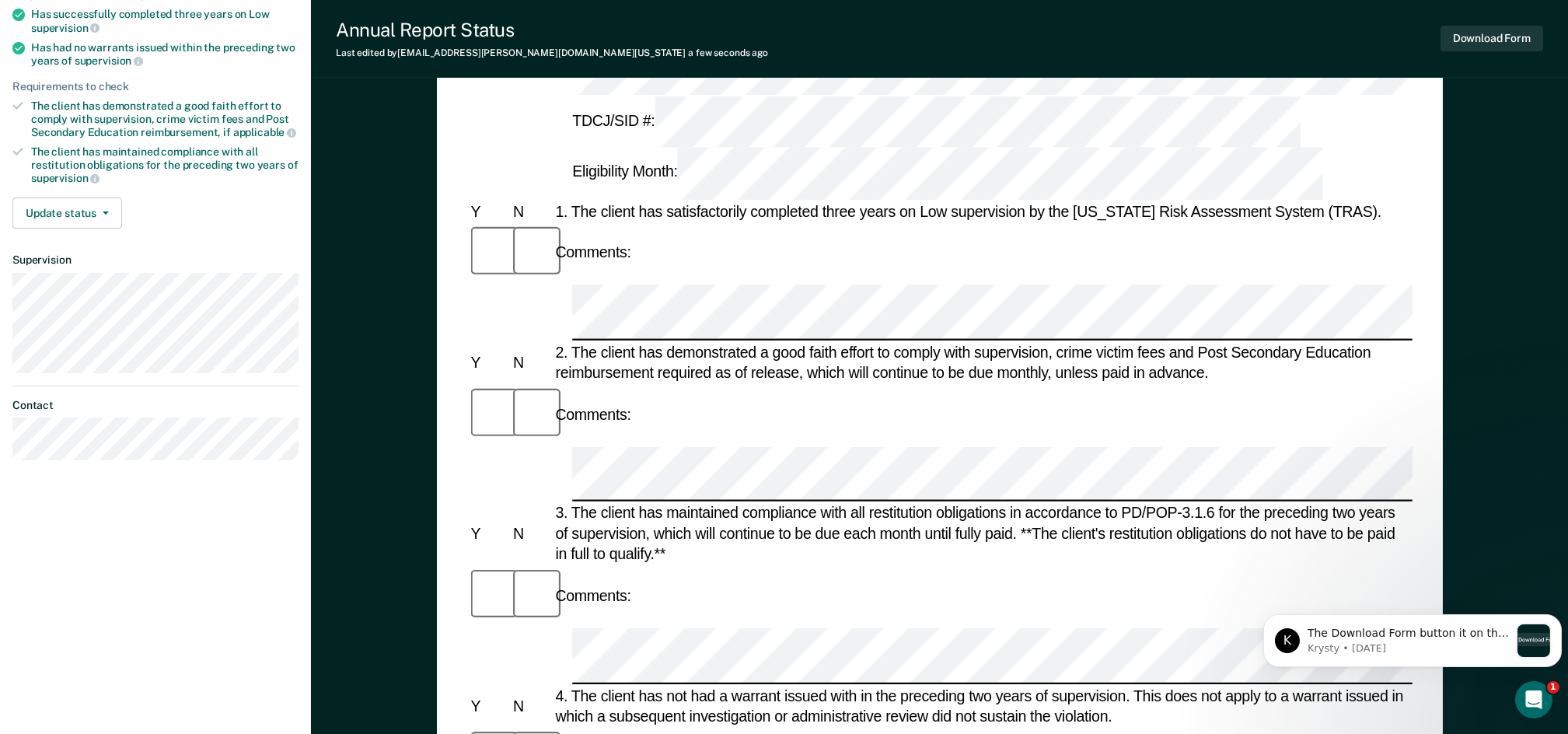
scroll to position [205, 0]
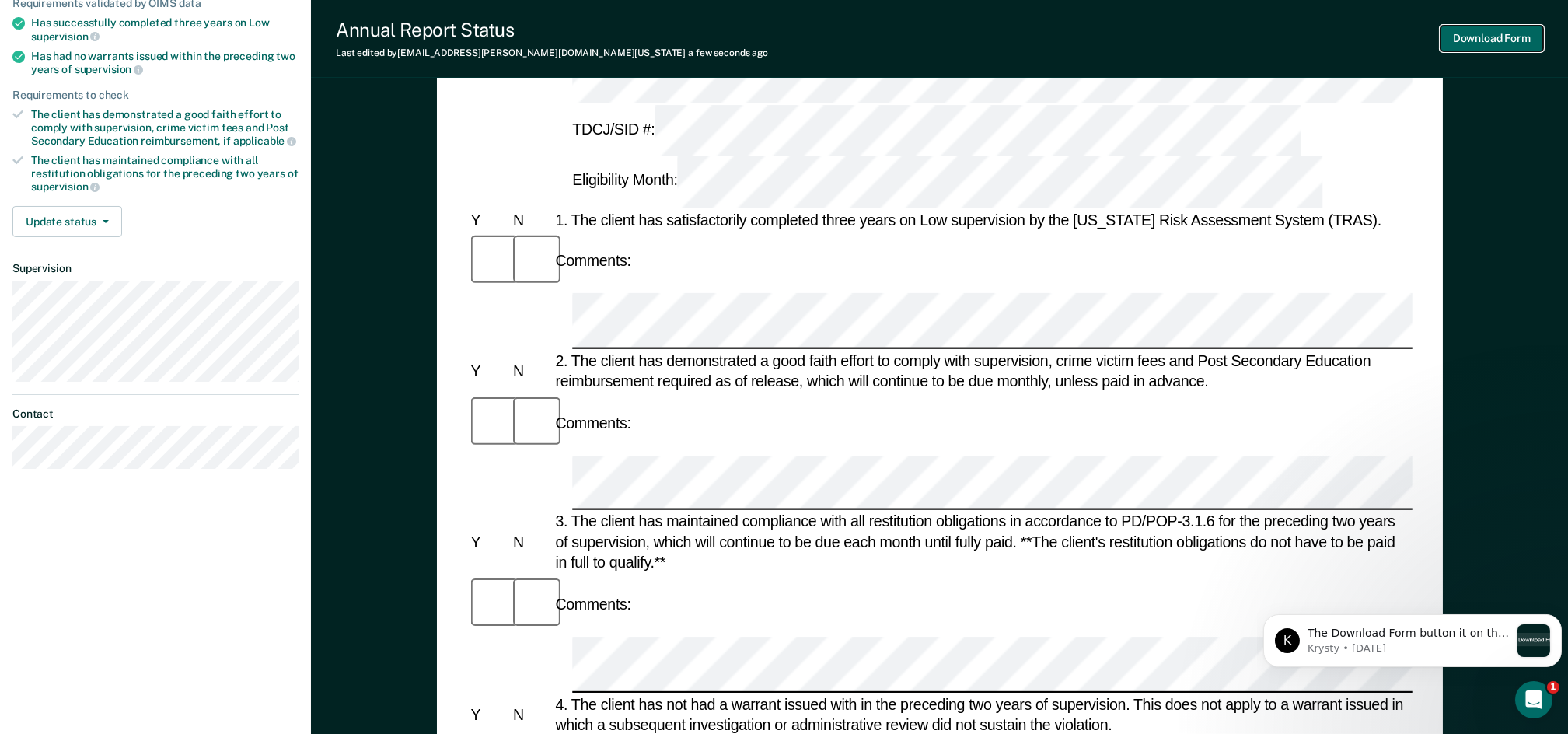
click at [1492, 38] on button "Download Form" at bounding box center [1492, 39] width 102 height 26
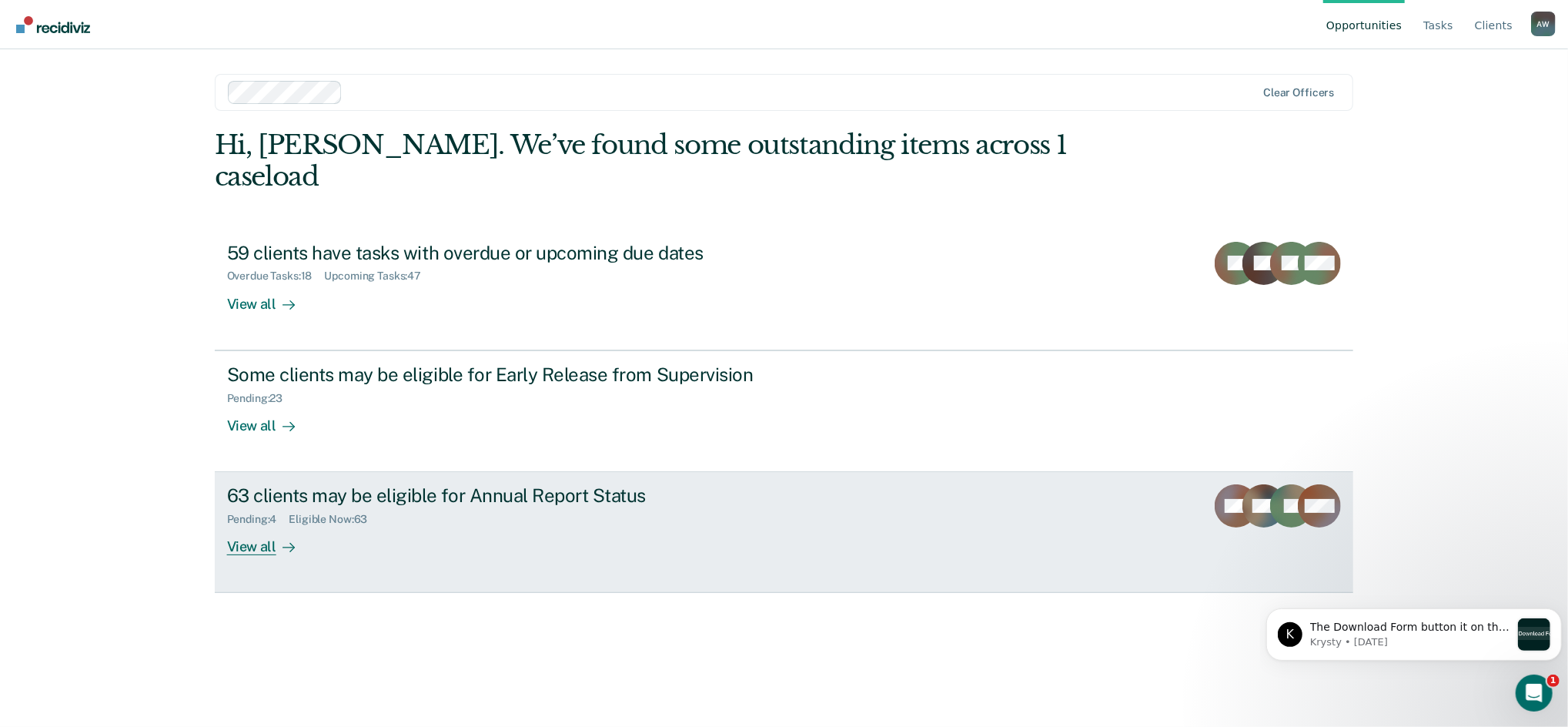
click at [559, 495] on div "63 clients may be eligible for Annual Report Status Pending : 4 Eligible Now : …" at bounding box center [515, 520] width 577 height 71
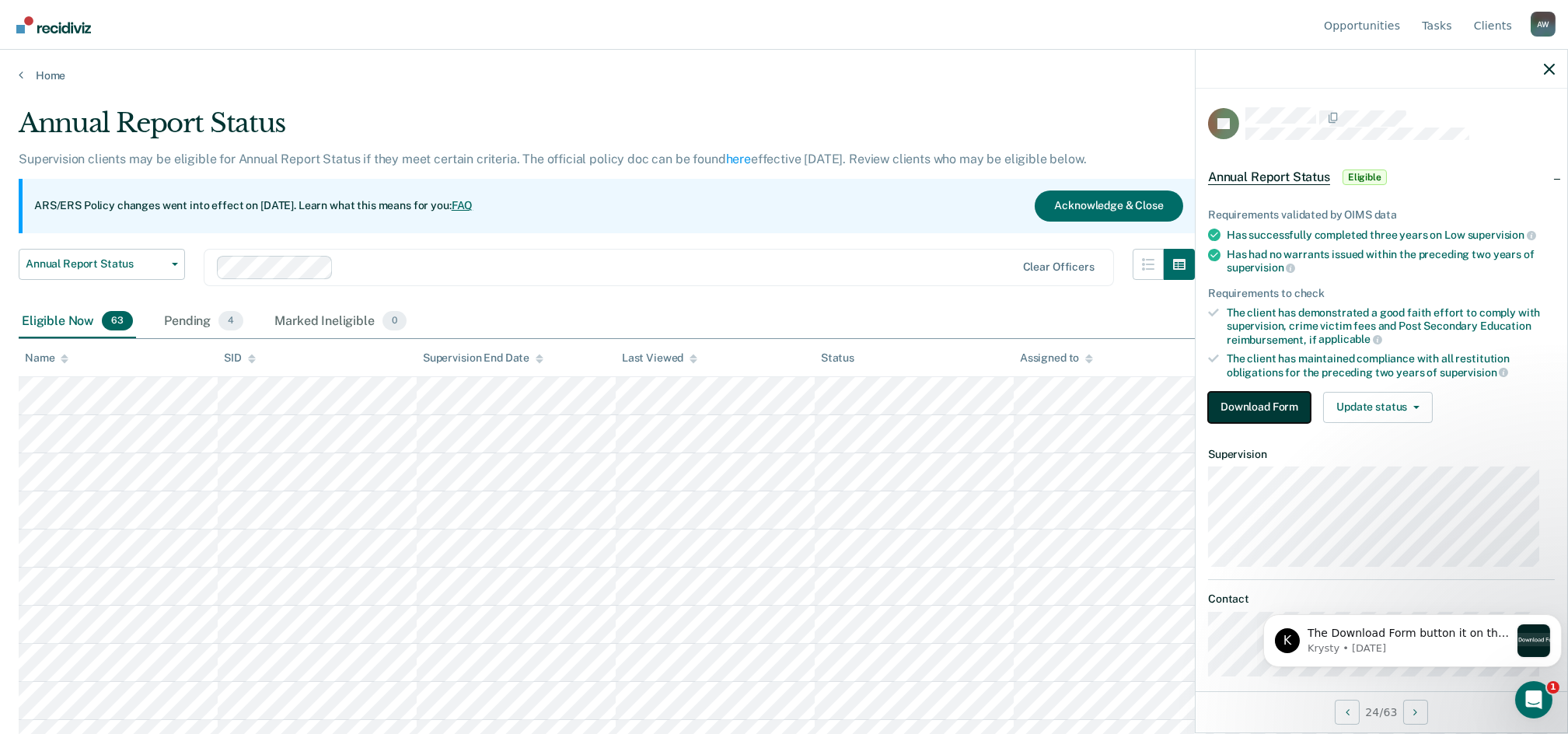
click at [1246, 396] on button "Download Form" at bounding box center [1258, 407] width 102 height 31
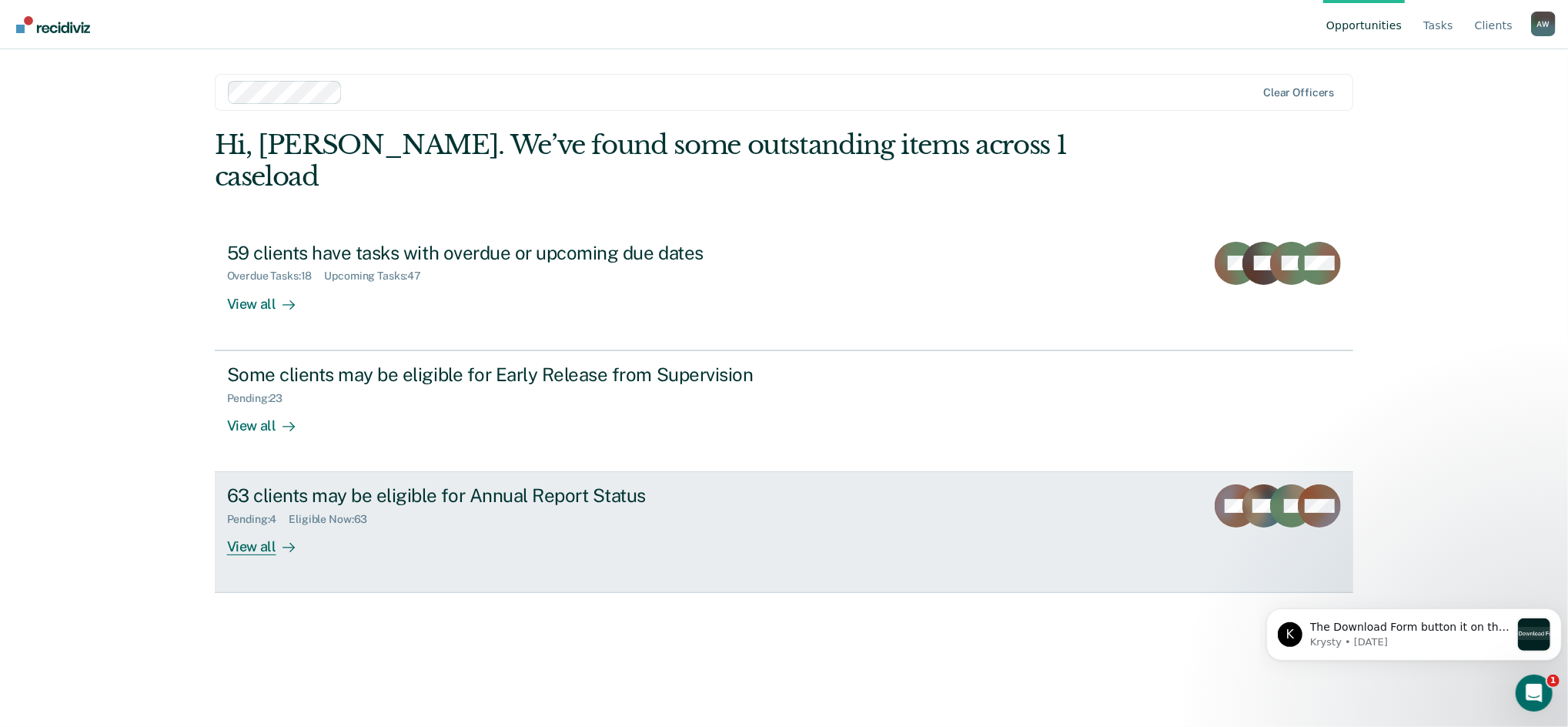
click at [452, 515] on div "63 clients may be eligible for Annual Report Status Pending : 4 Eligible Now : …" at bounding box center [515, 520] width 577 height 71
click at [378, 497] on div "63 clients may be eligible for Annual Report Status Pending : 4 Eligible Now : …" at bounding box center [515, 520] width 577 height 71
click at [569, 504] on div "63 clients may be eligible for Annual Report Status Pending : 4 Eligible Now : …" at bounding box center [515, 520] width 577 height 71
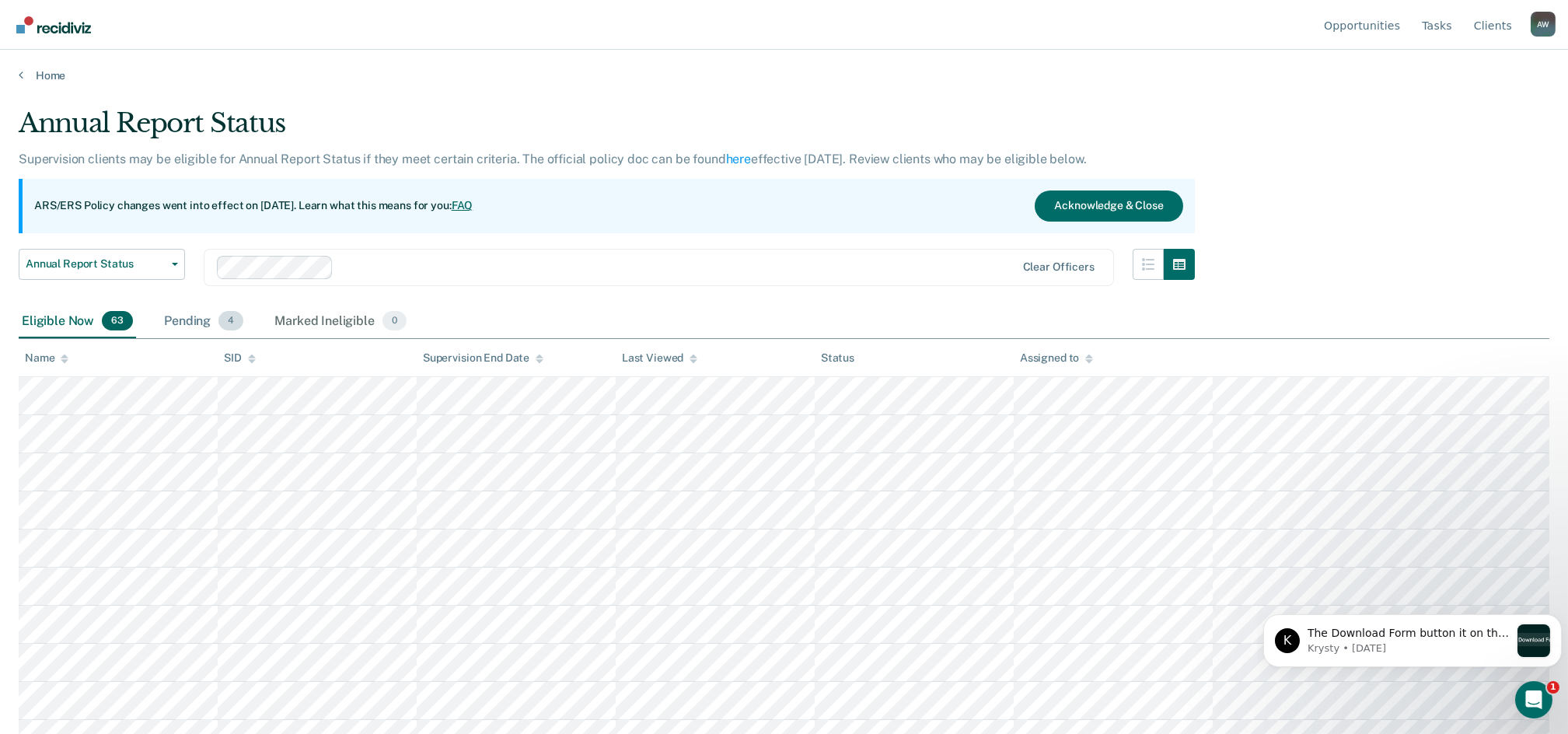
click at [228, 321] on span "4" at bounding box center [230, 321] width 25 height 20
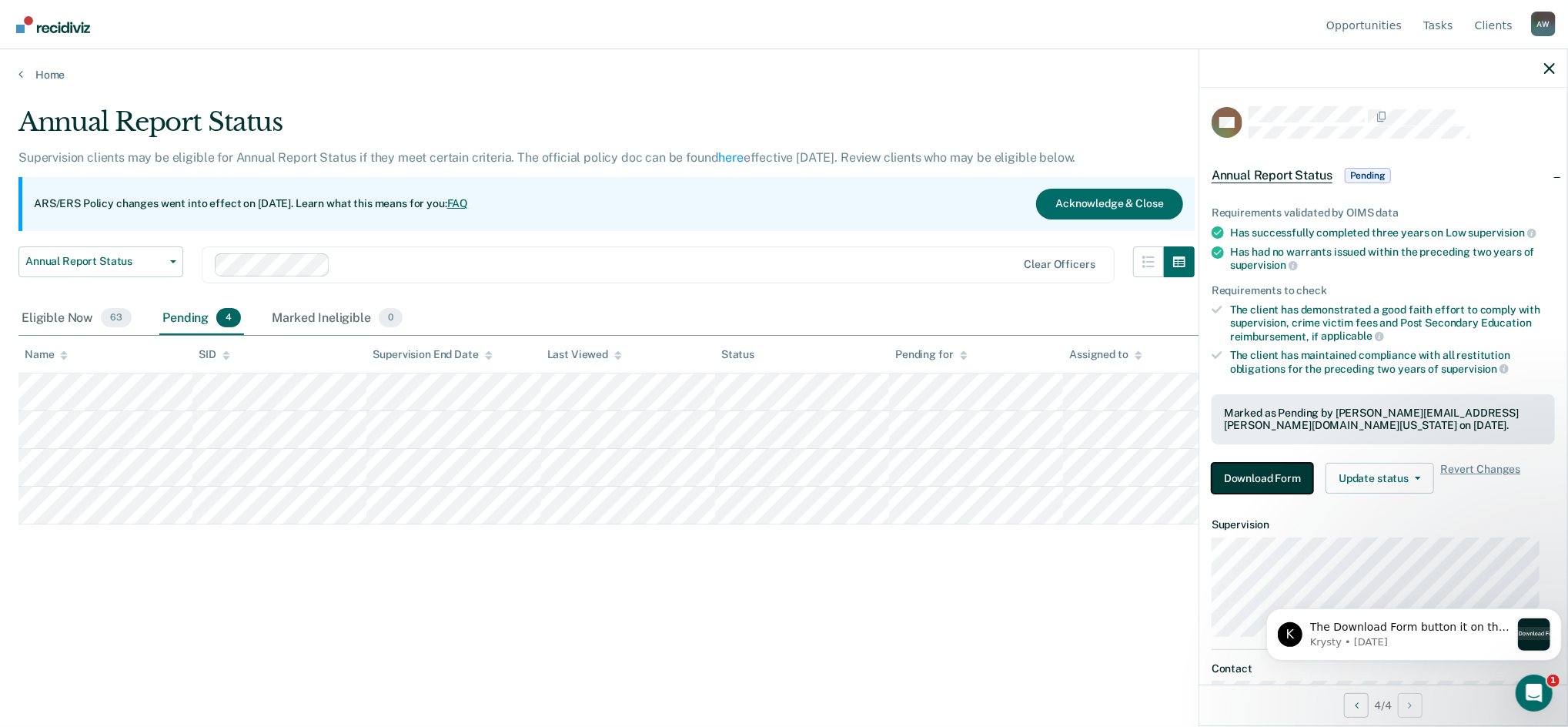
click at [1260, 468] on button "Download Form" at bounding box center [1262, 478] width 101 height 31
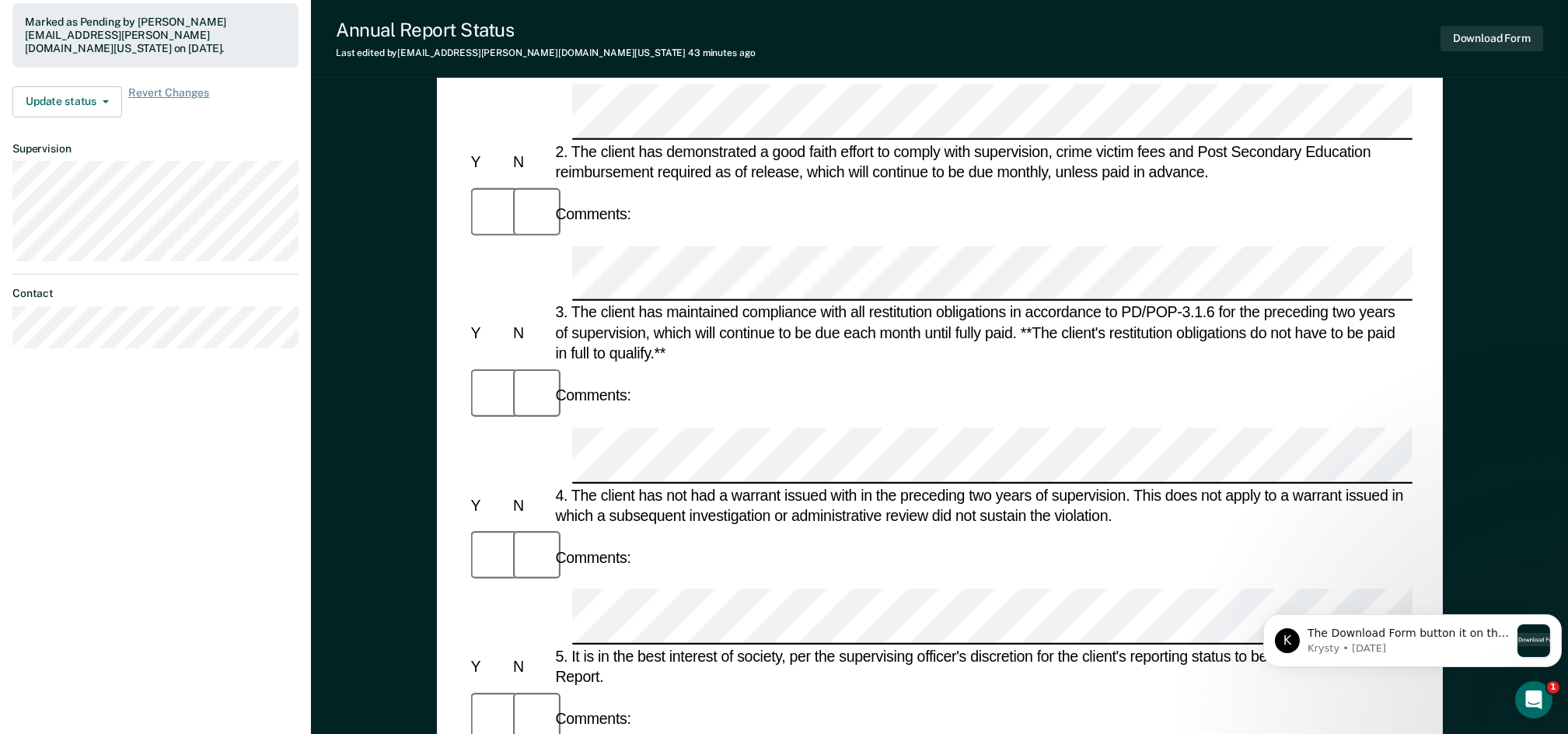
scroll to position [518, 0]
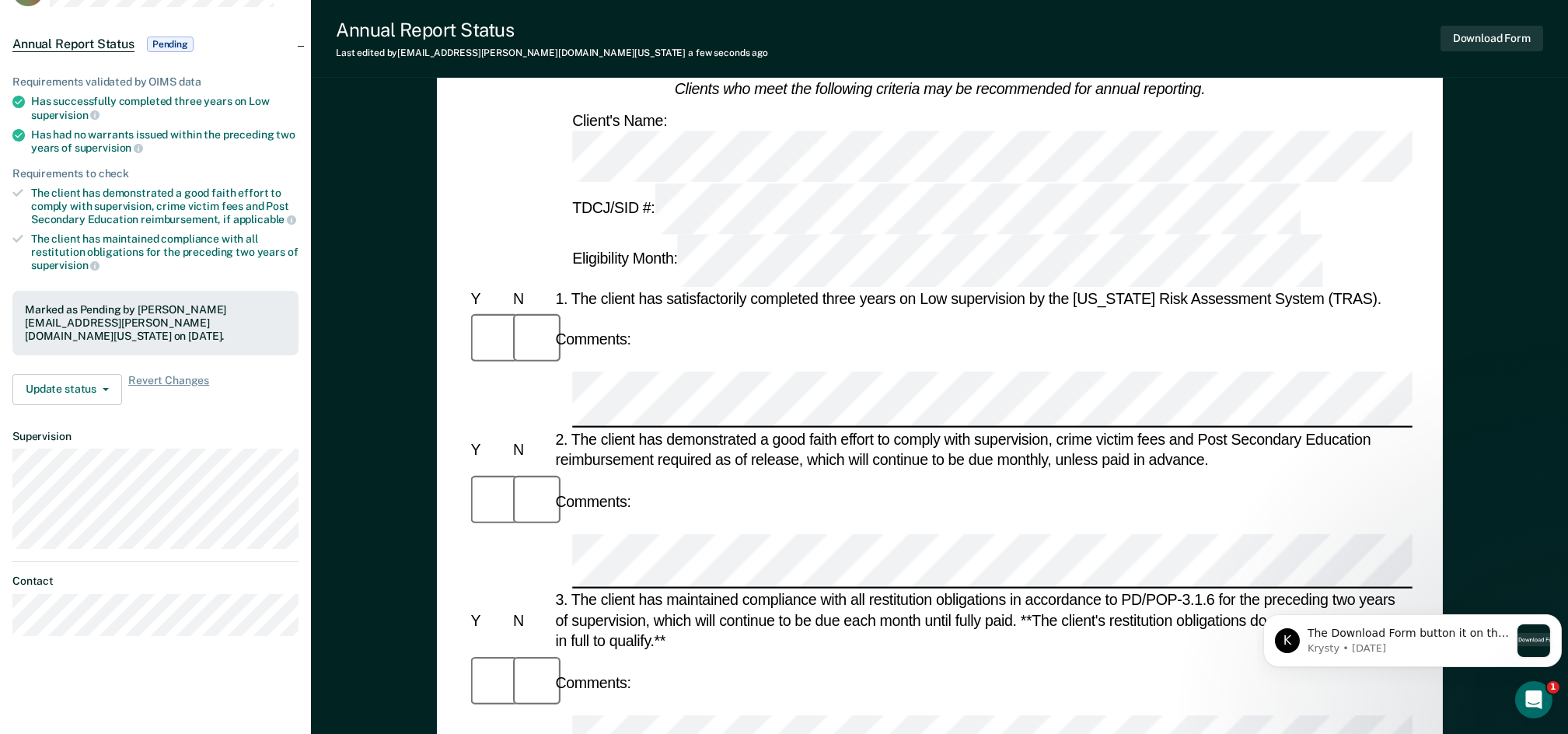
scroll to position [0, 0]
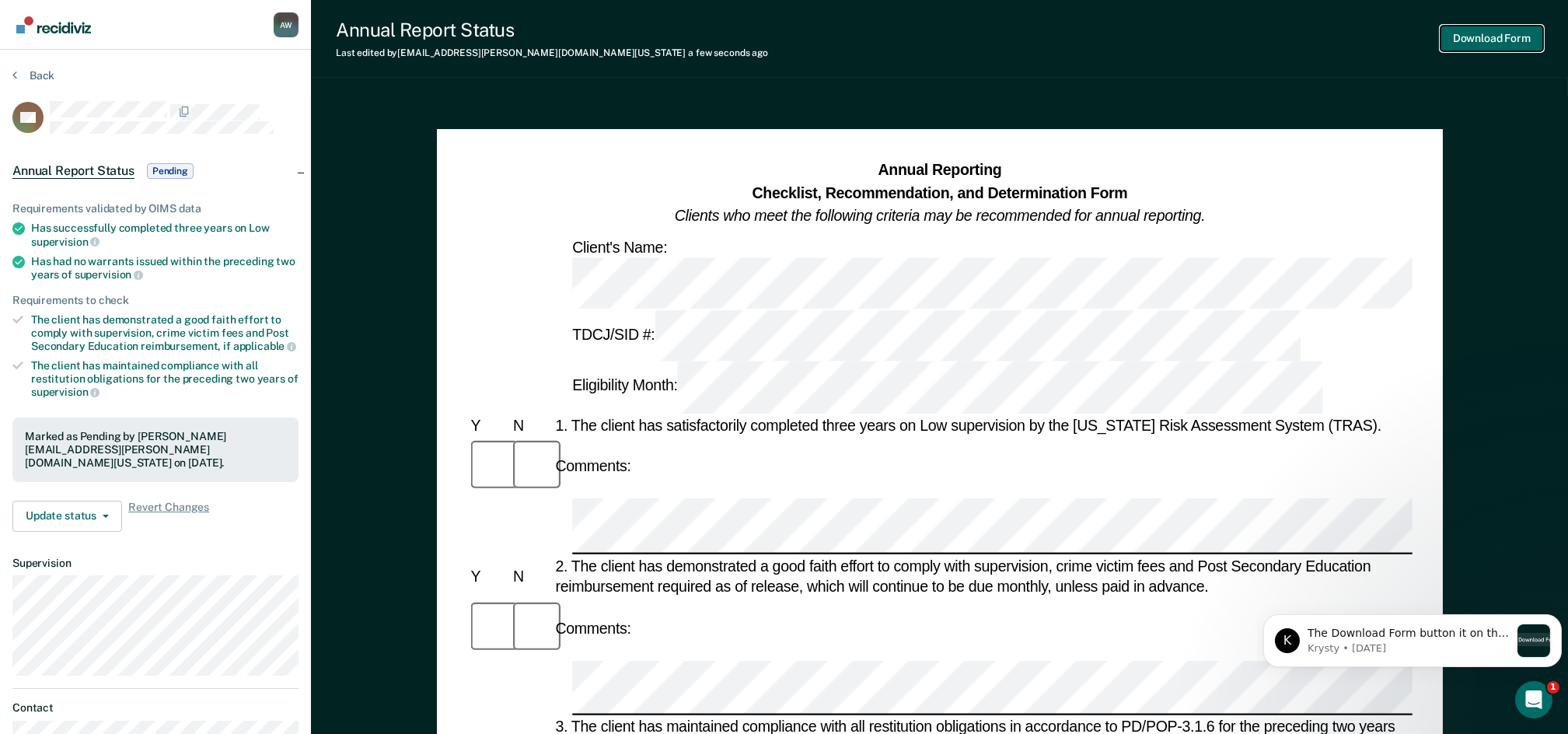
click at [1490, 41] on button "Download Form" at bounding box center [1492, 39] width 102 height 26
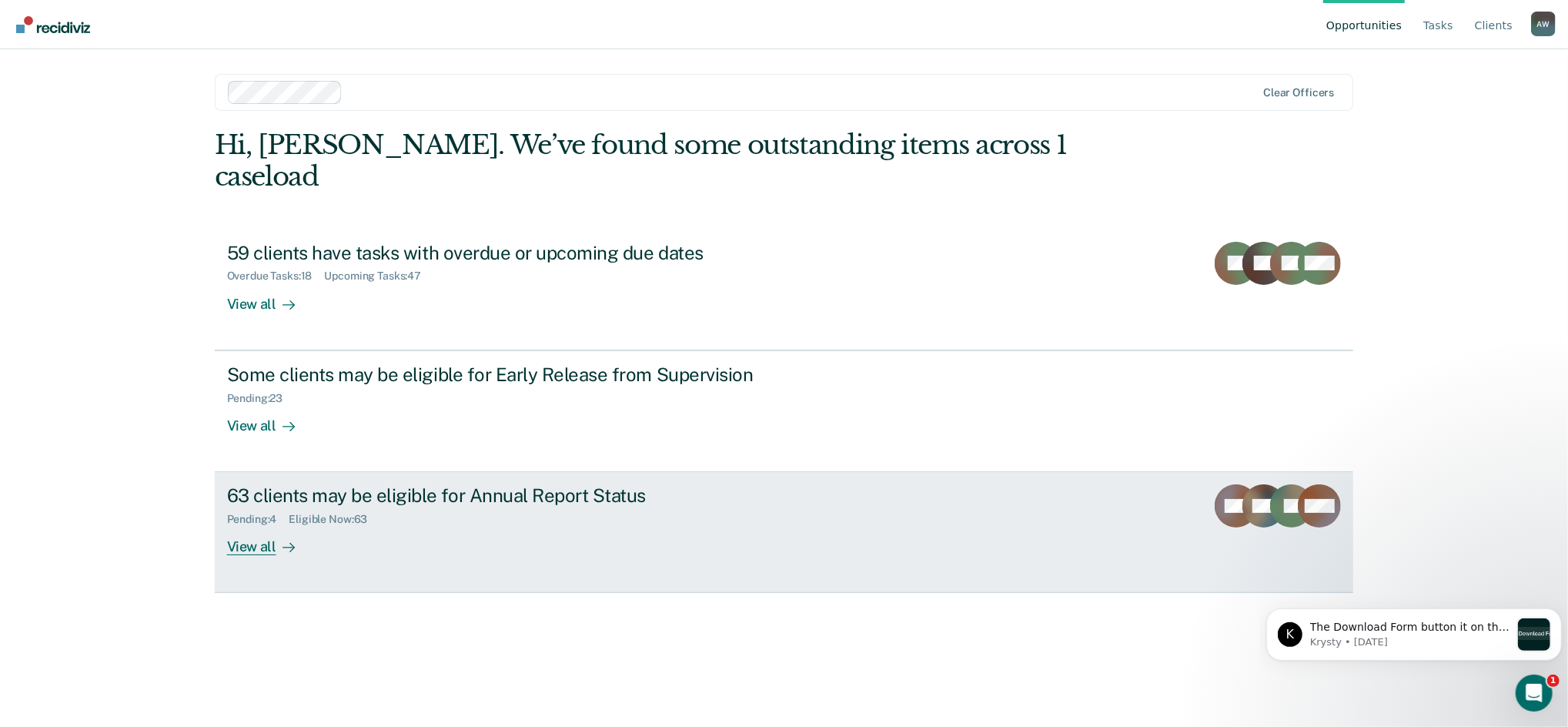
click at [702, 484] on div "63 clients may be eligible for Annual Report Status" at bounding box center [497, 495] width 540 height 22
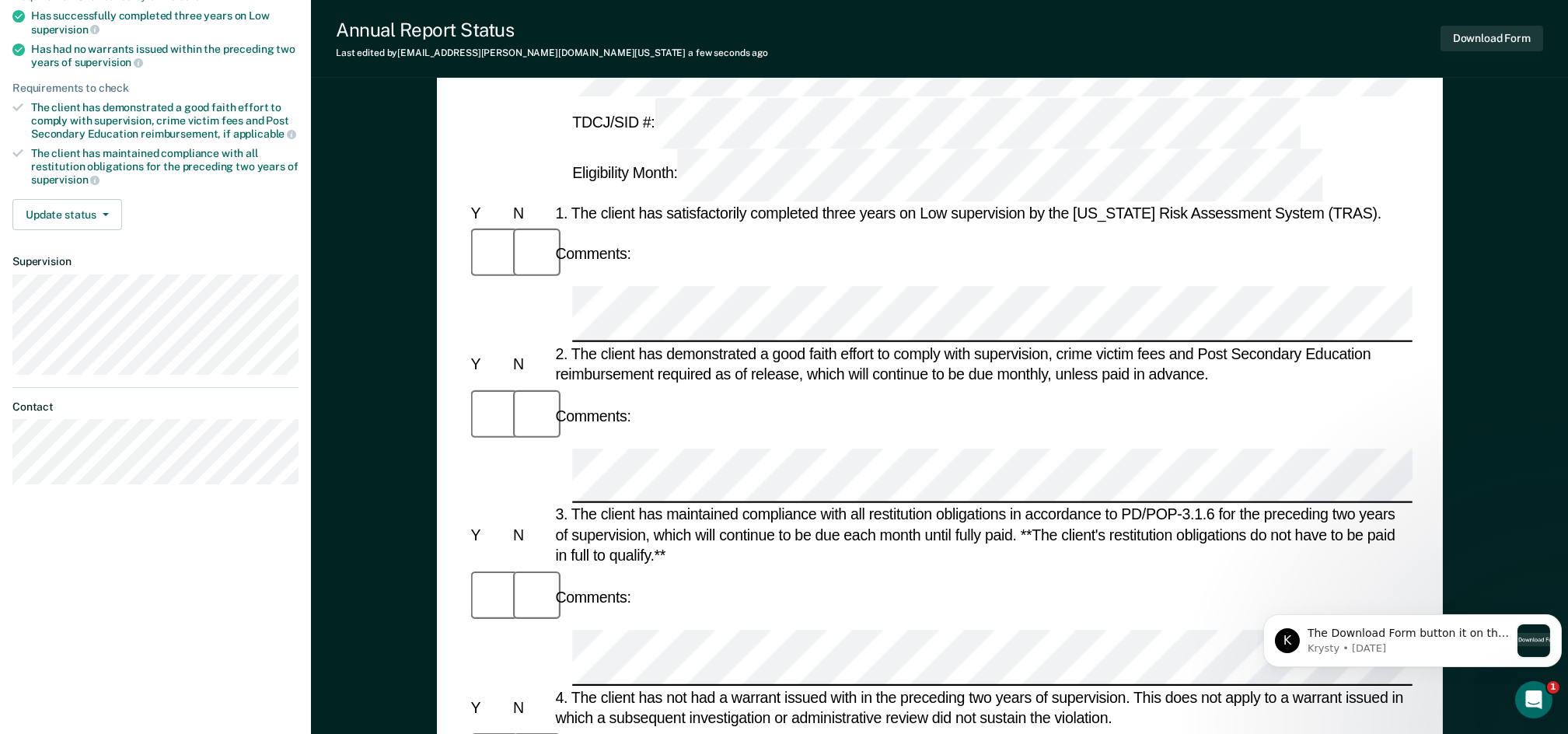
scroll to position [311, 0]
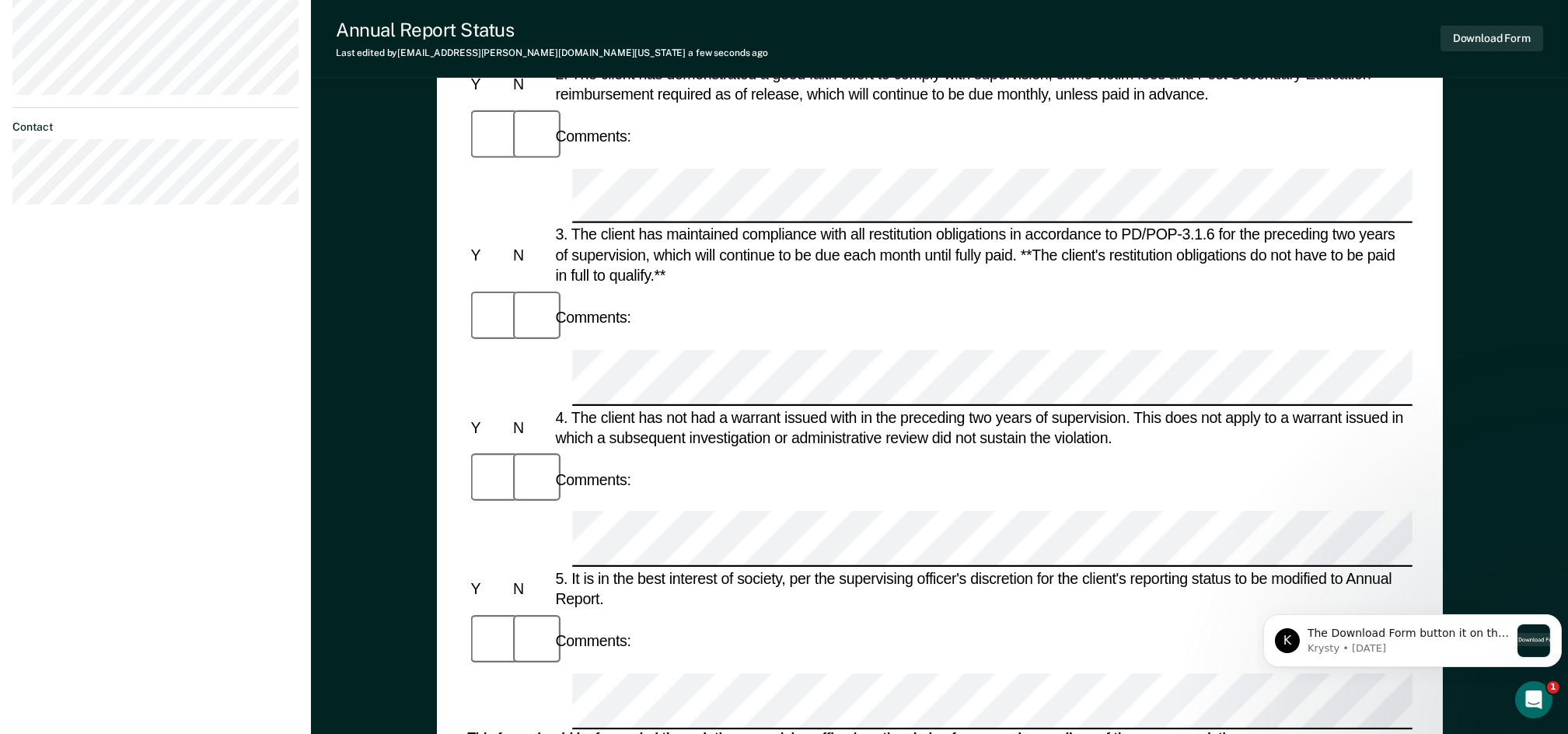
scroll to position [620, 0]
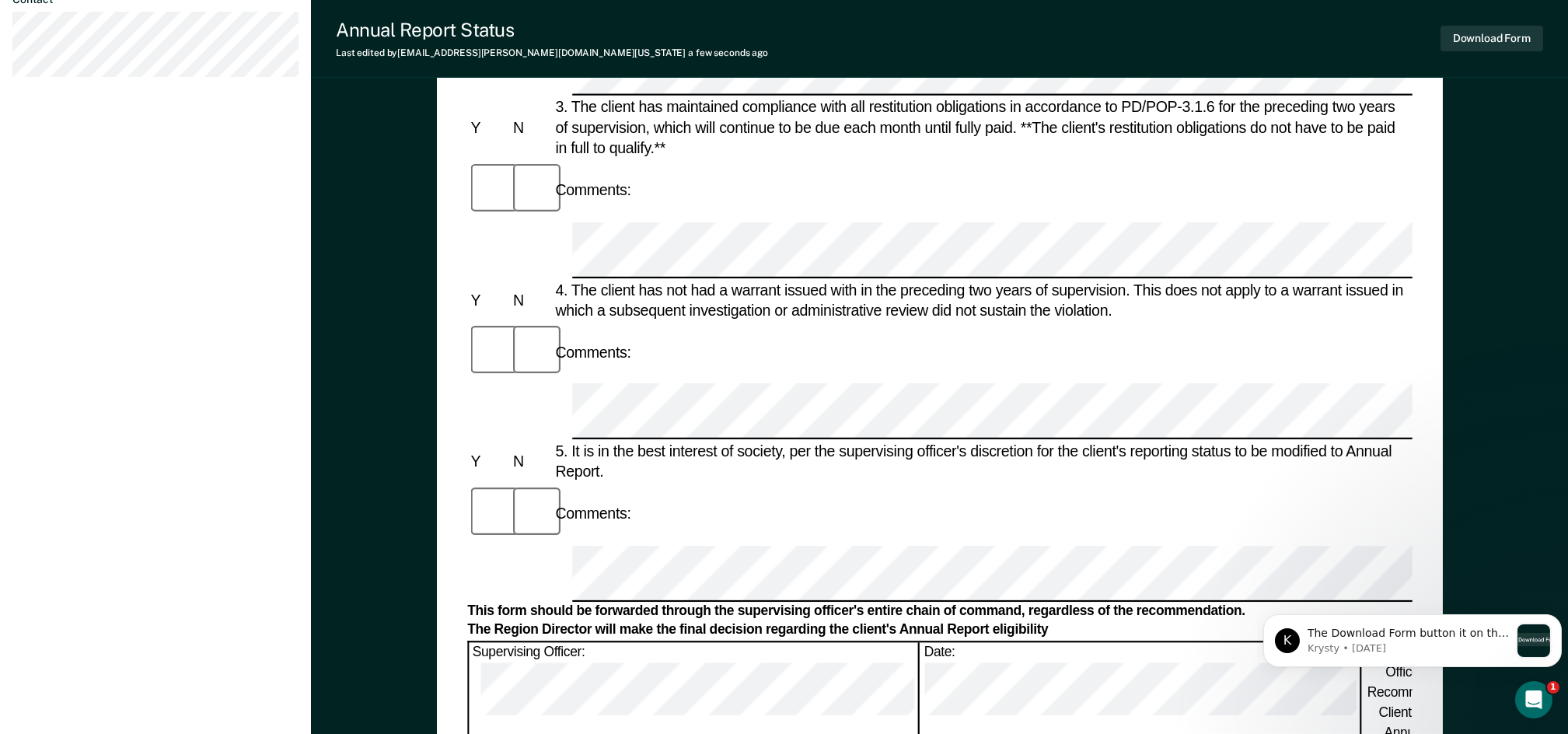
click at [720, 333] on form "Annual Reporting Checklist, Recommendation, and Determination Form Clients who …" at bounding box center [940, 616] width 945 height 2153
click at [1413, 550] on div "Annual Reporting Checklist, Recommendation, and Determination Form Clients who …" at bounding box center [940, 165] width 1006 height 1311
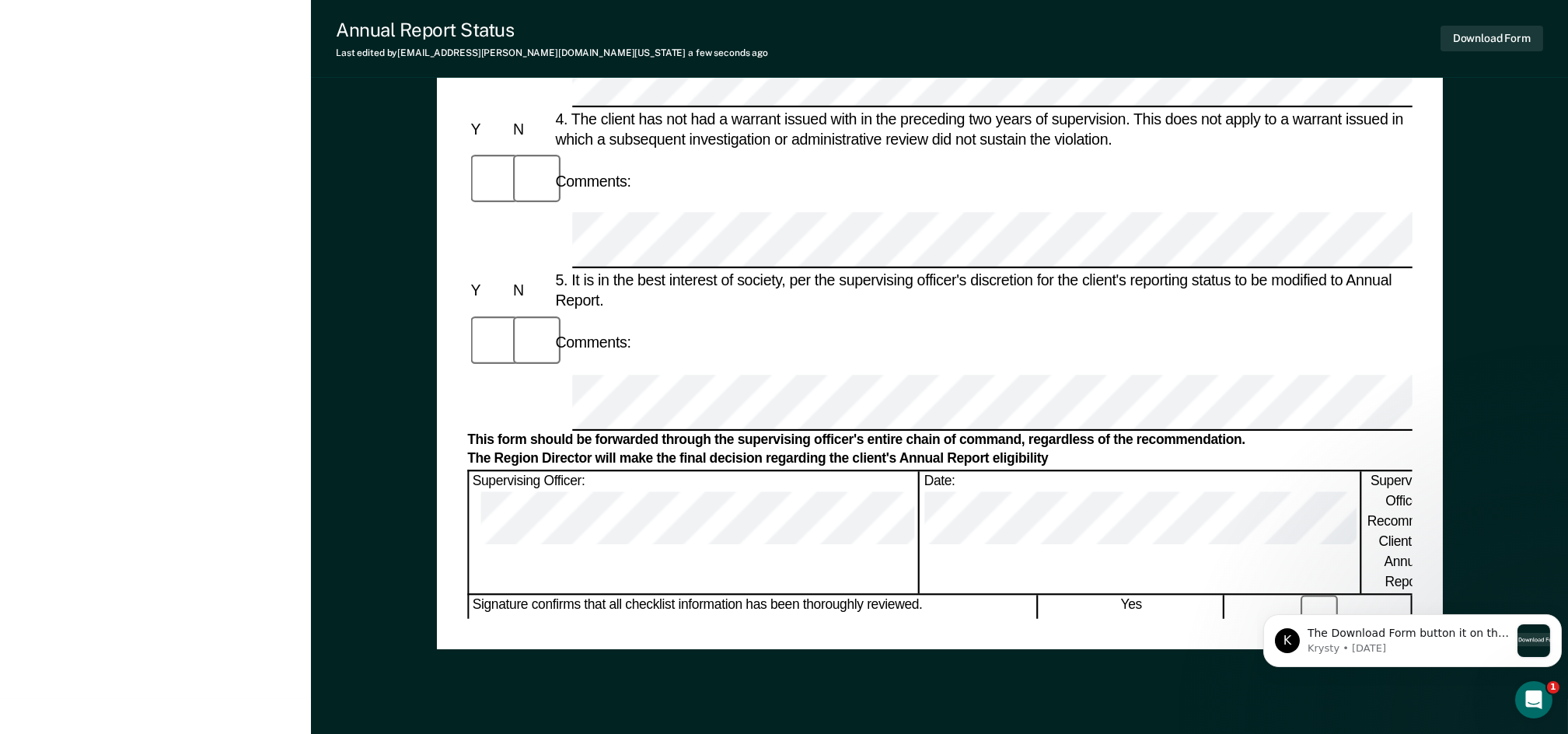
scroll to position [827, 0]
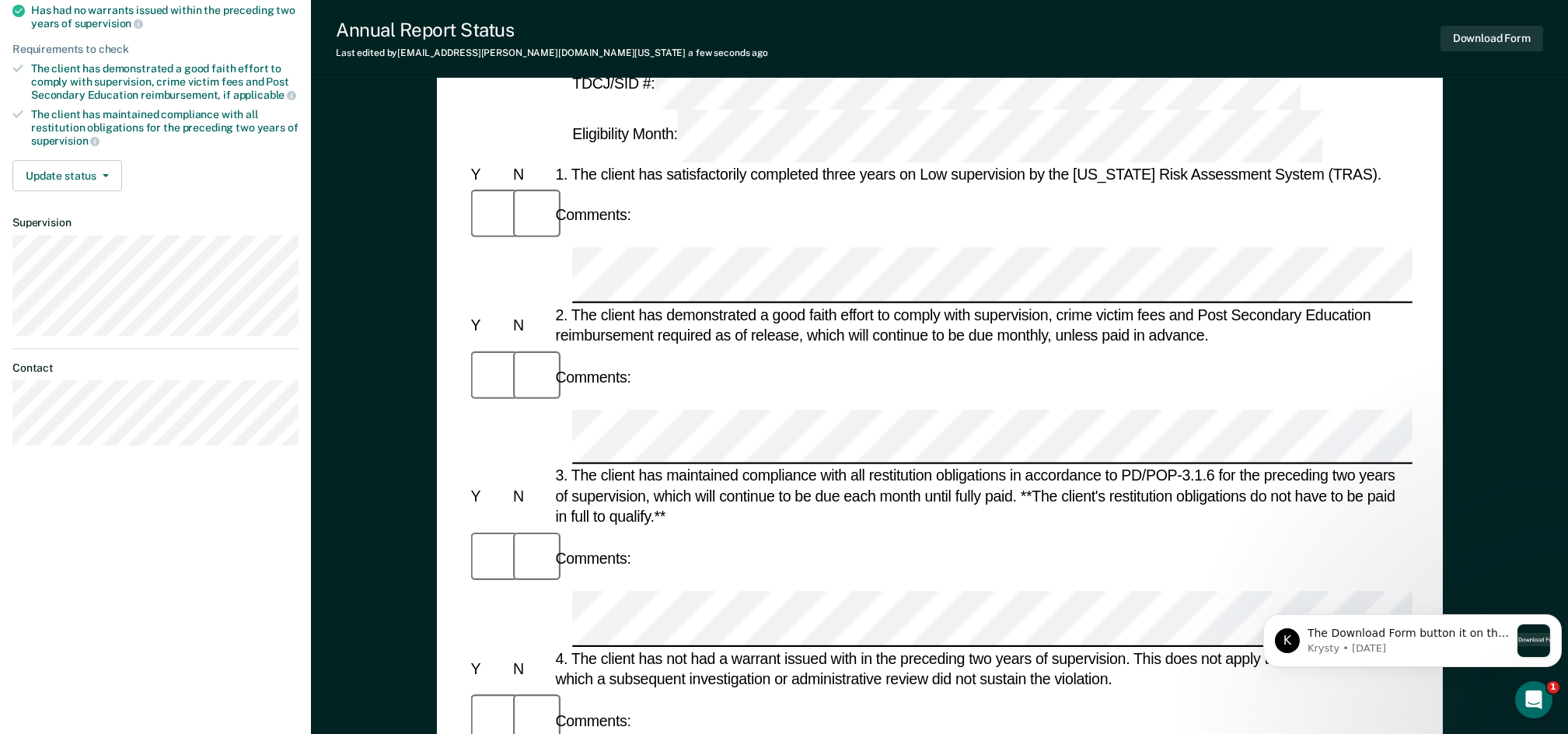
scroll to position [102, 0]
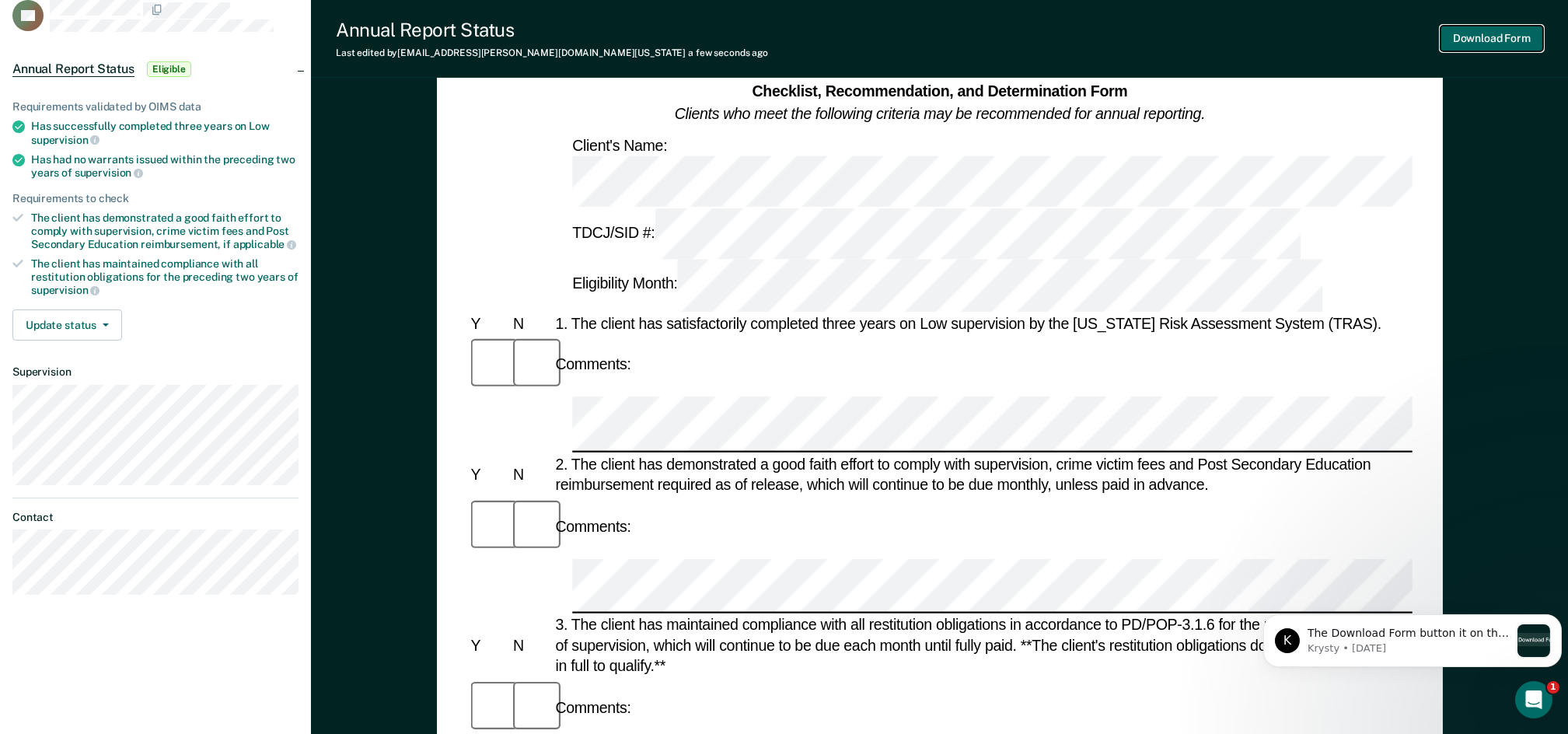
click at [1490, 33] on button "Download Form" at bounding box center [1492, 39] width 102 height 26
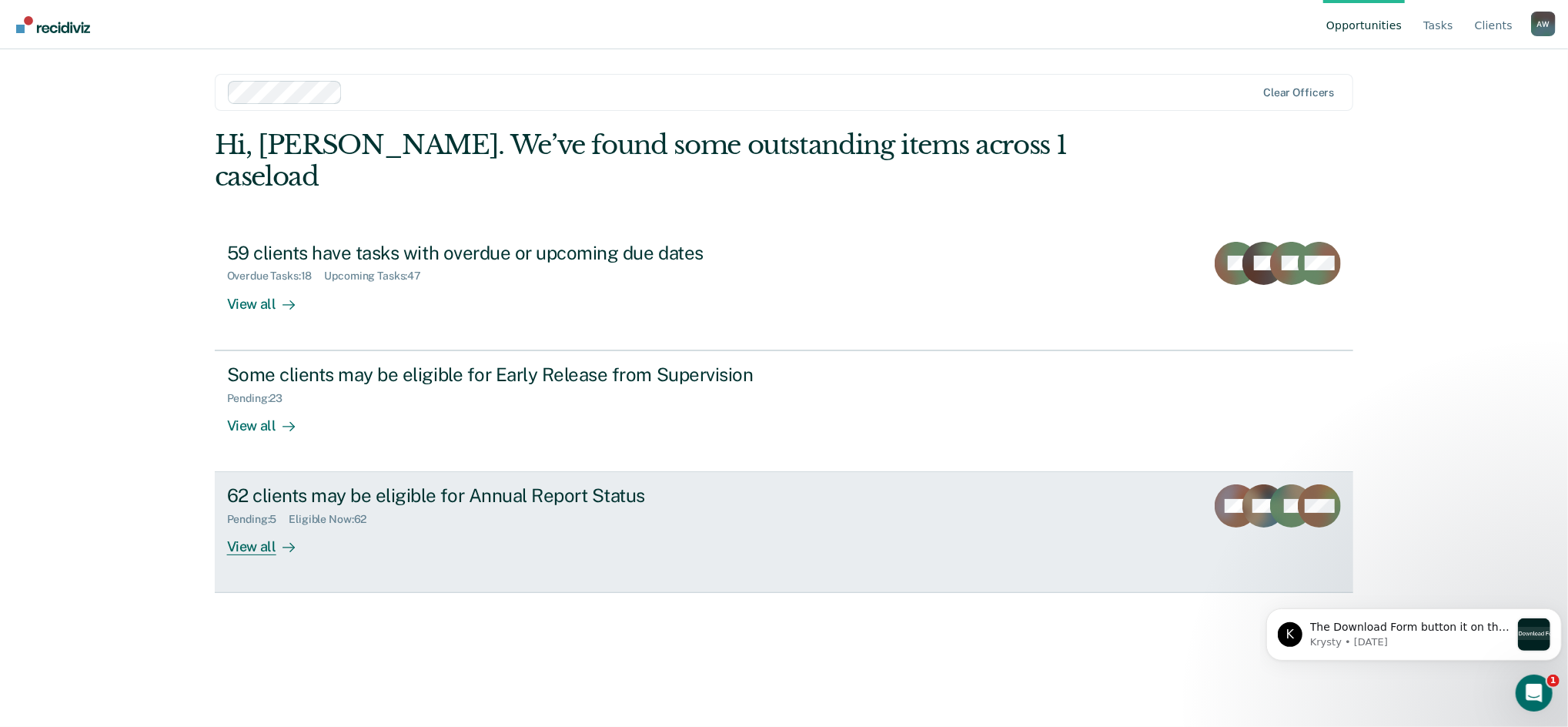
click at [535, 506] on div "Pending : 5 Eligible Now : 62" at bounding box center [497, 515] width 540 height 19
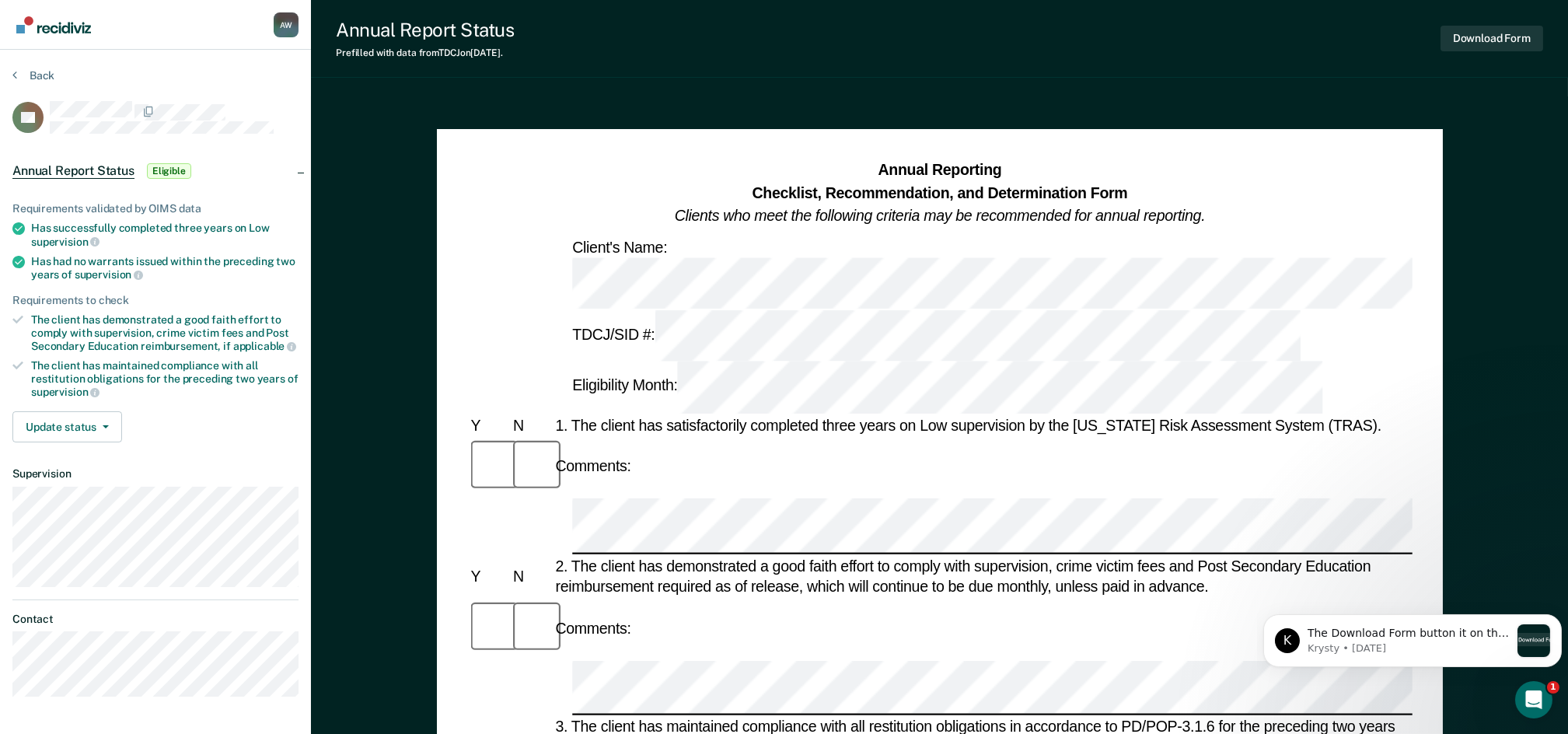
drag, startPoint x: 1376, startPoint y: 317, endPoint x: 1358, endPoint y: 331, distance: 22.8
click at [1376, 437] on div "Comments:" at bounding box center [940, 467] width 945 height 61
click at [1387, 437] on div "Comments:" at bounding box center [940, 467] width 945 height 61
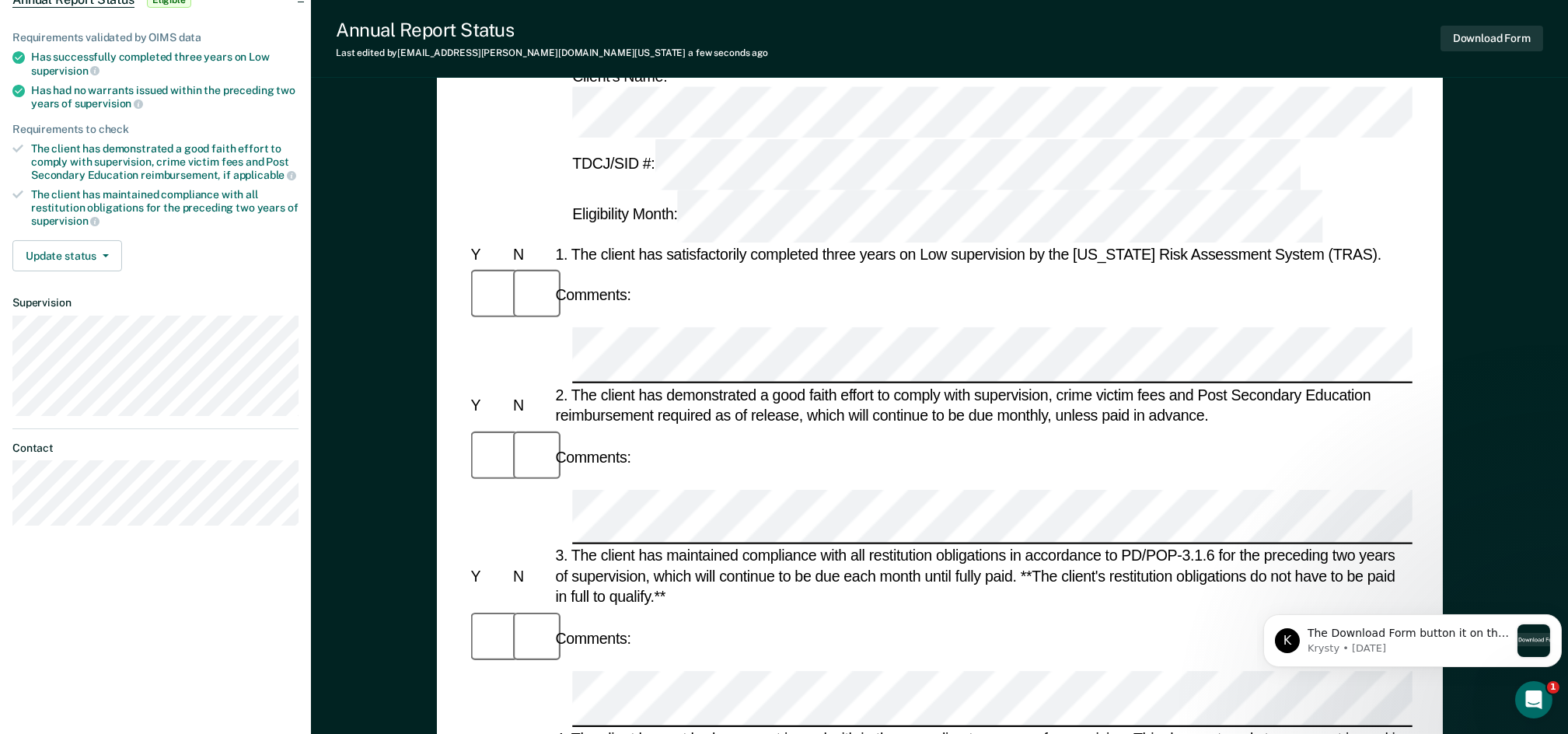
scroll to position [206, 0]
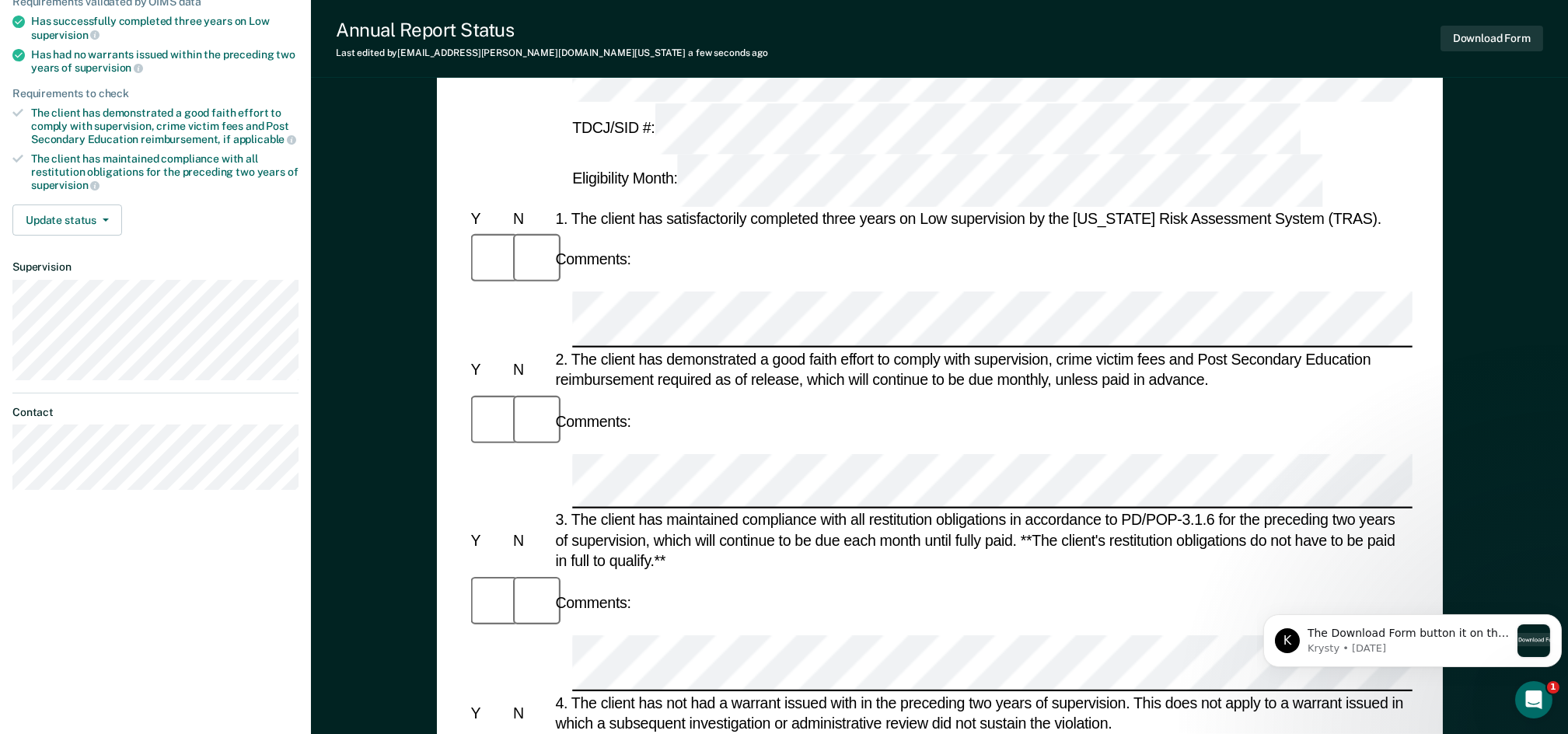
drag, startPoint x: 1365, startPoint y: 538, endPoint x: 1337, endPoint y: 540, distance: 28.1
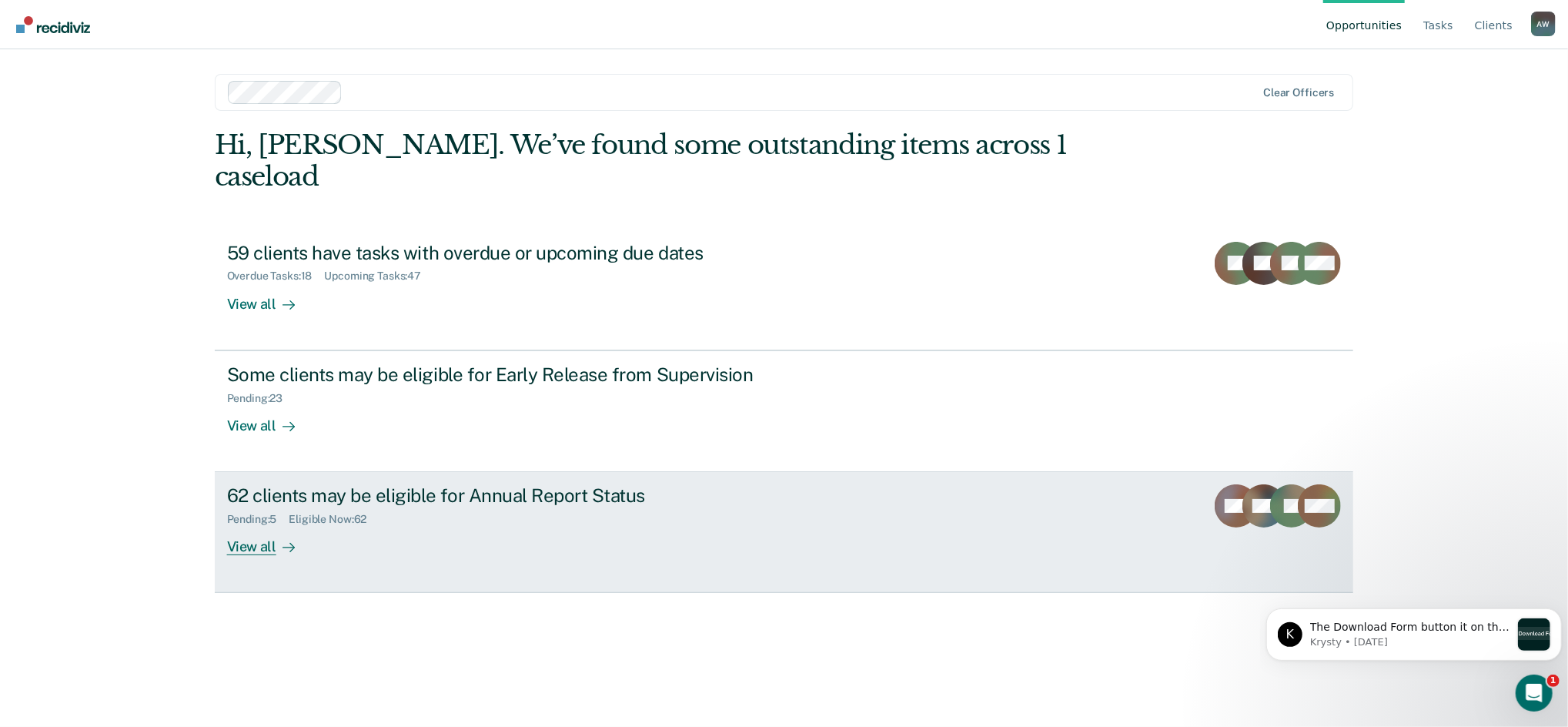
click at [464, 506] on div "Pending : 5 Eligible Now : 62" at bounding box center [497, 515] width 540 height 19
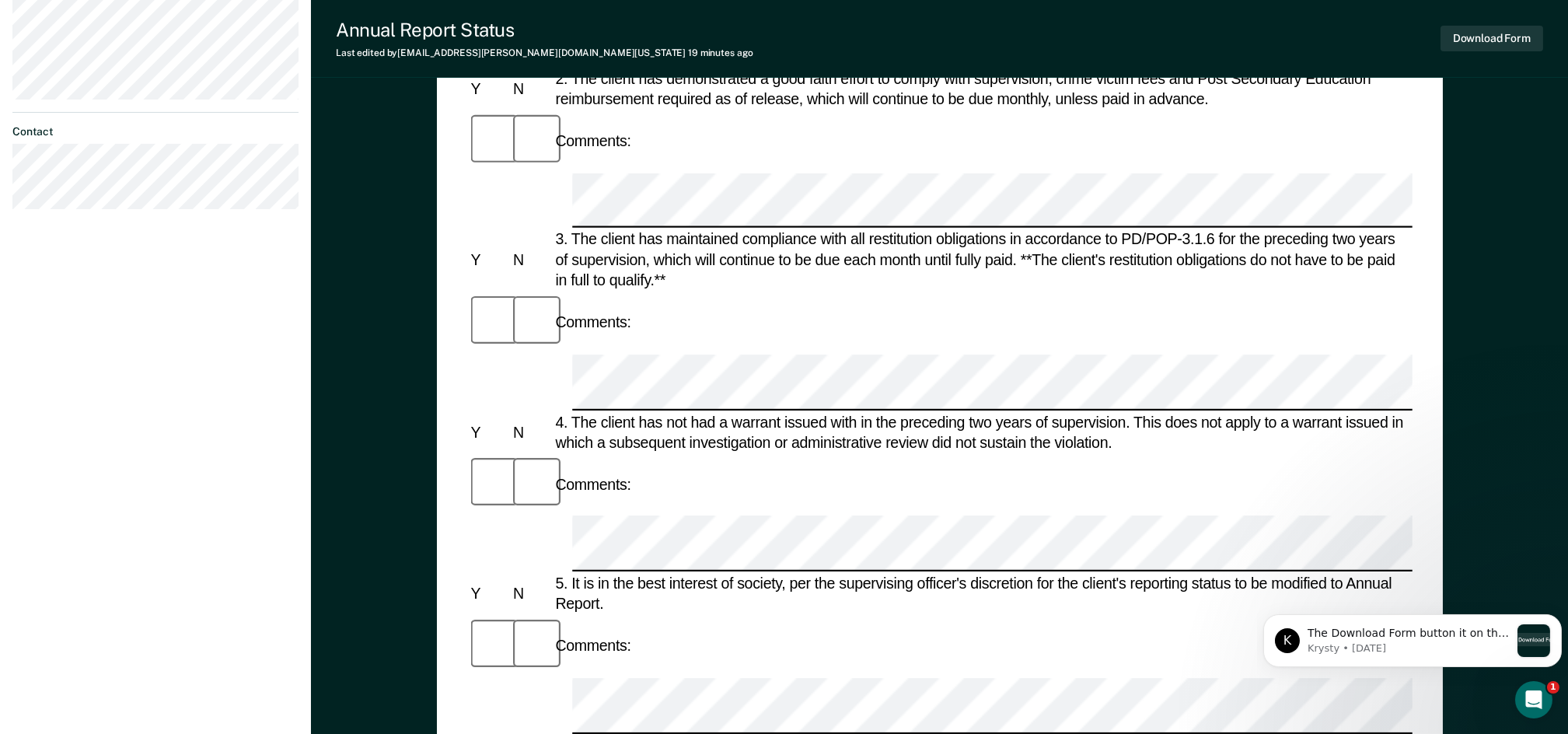
scroll to position [518, 0]
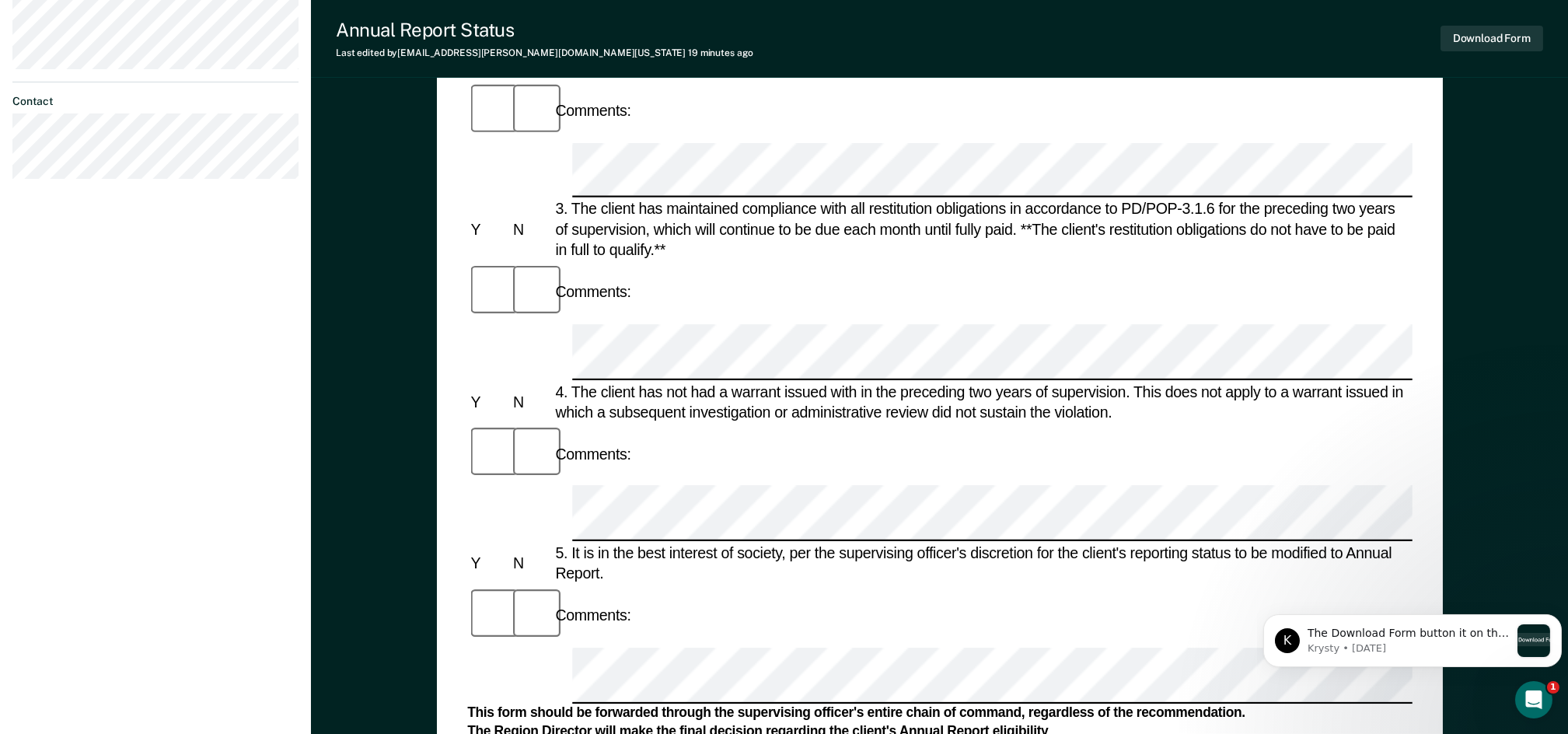
click at [1372, 705] on div "This form should be forwarded through the supervising officer's entire chain of…" at bounding box center [940, 713] width 945 height 17
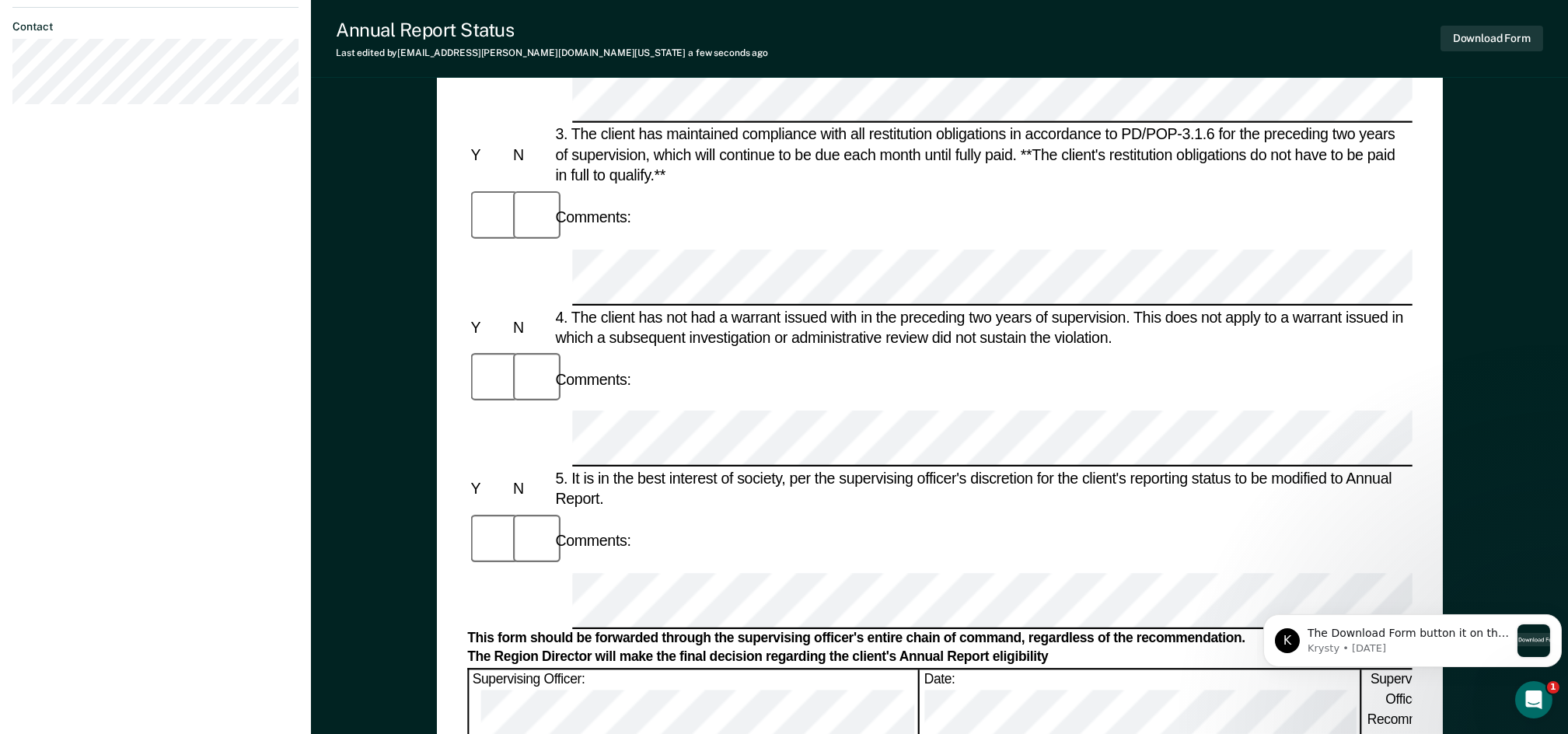
scroll to position [725, 0]
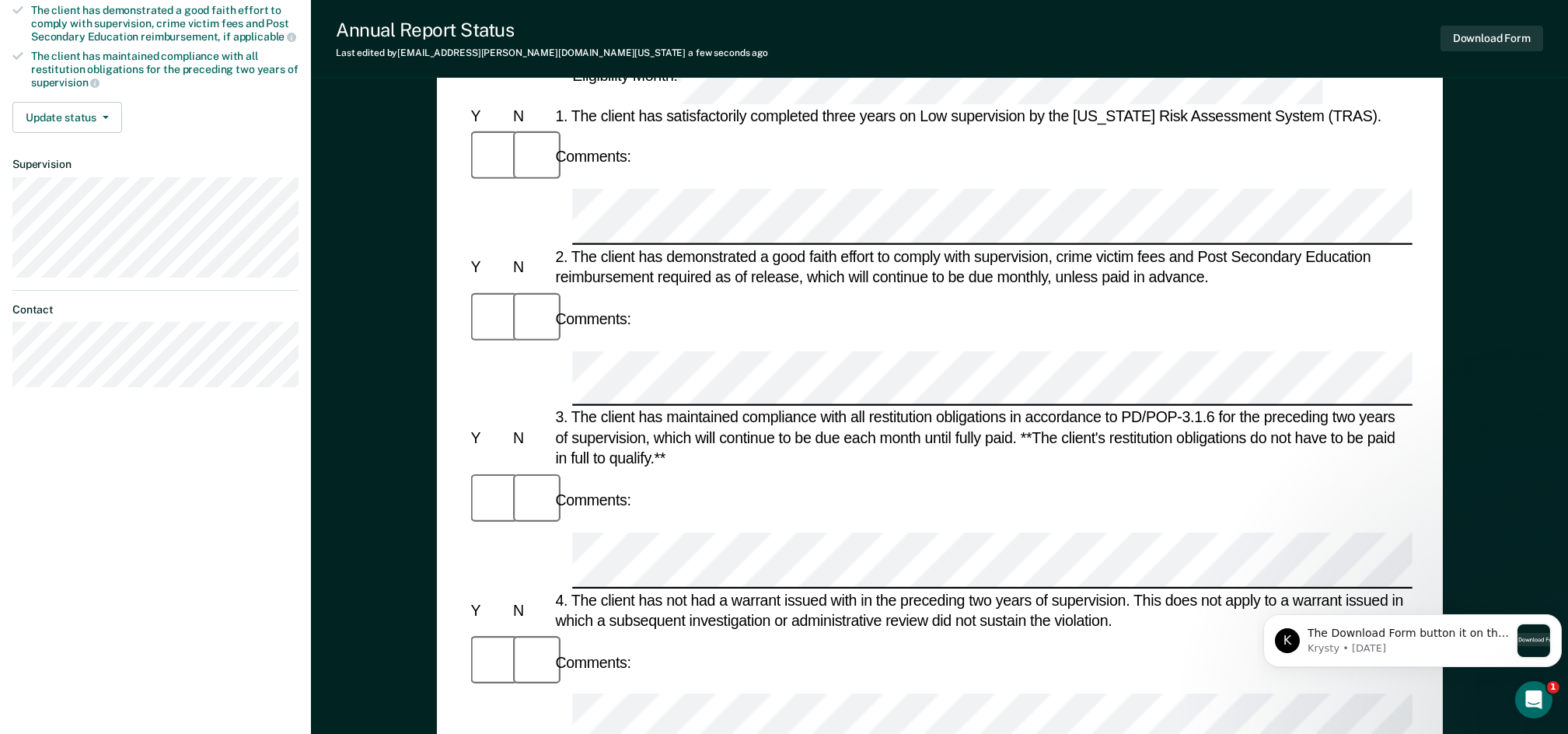
scroll to position [311, 0]
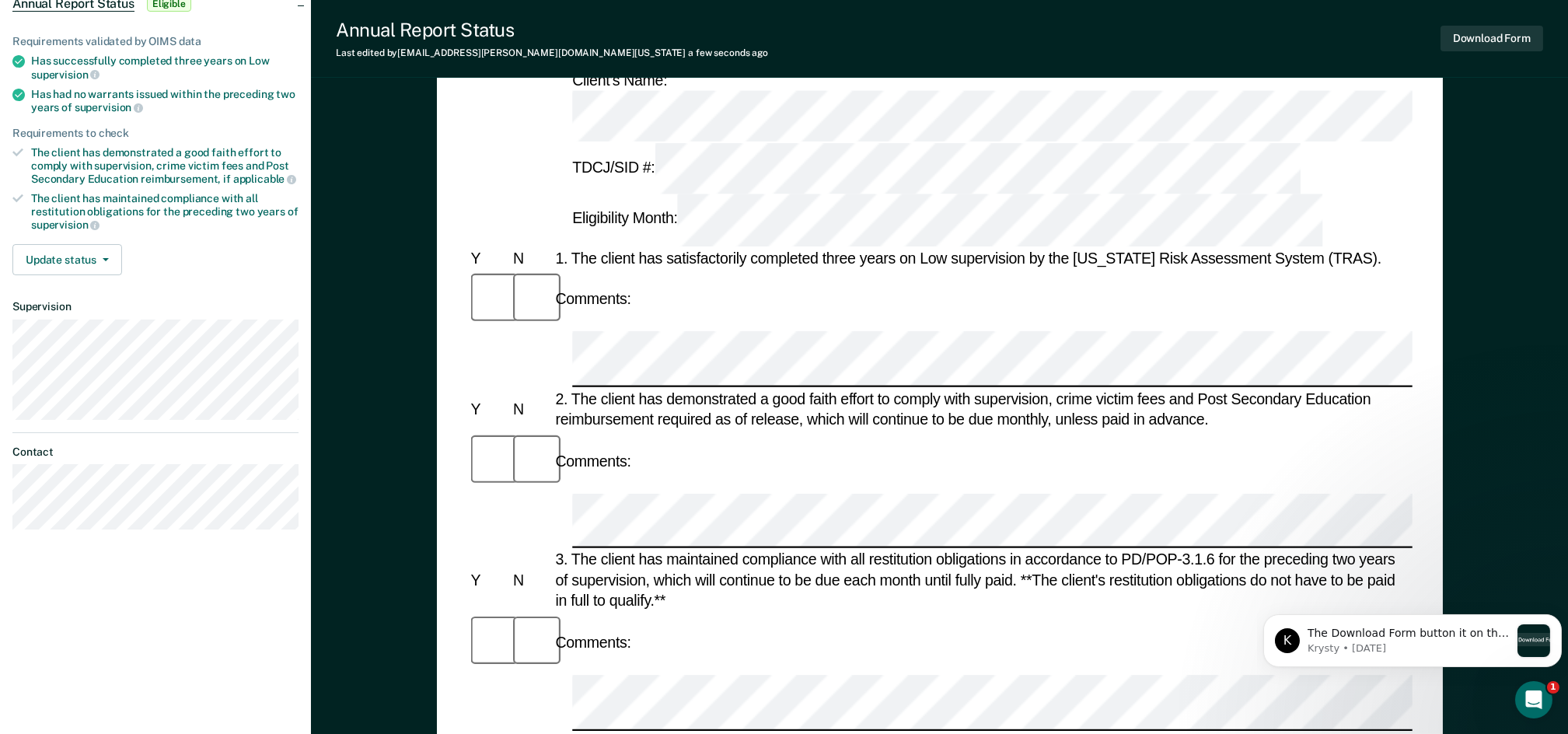
scroll to position [0, 0]
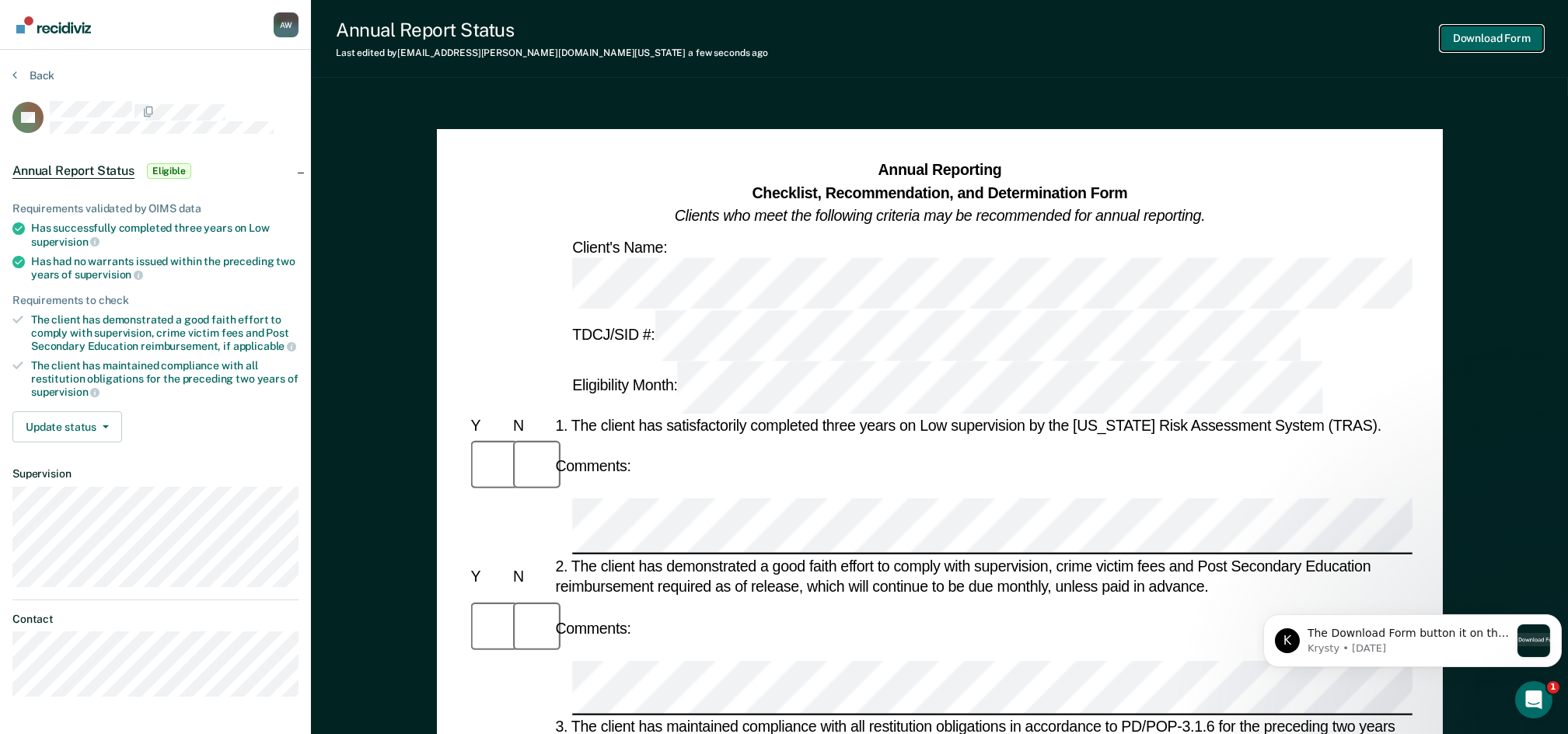
click at [1526, 40] on button "Download Form" at bounding box center [1492, 39] width 102 height 26
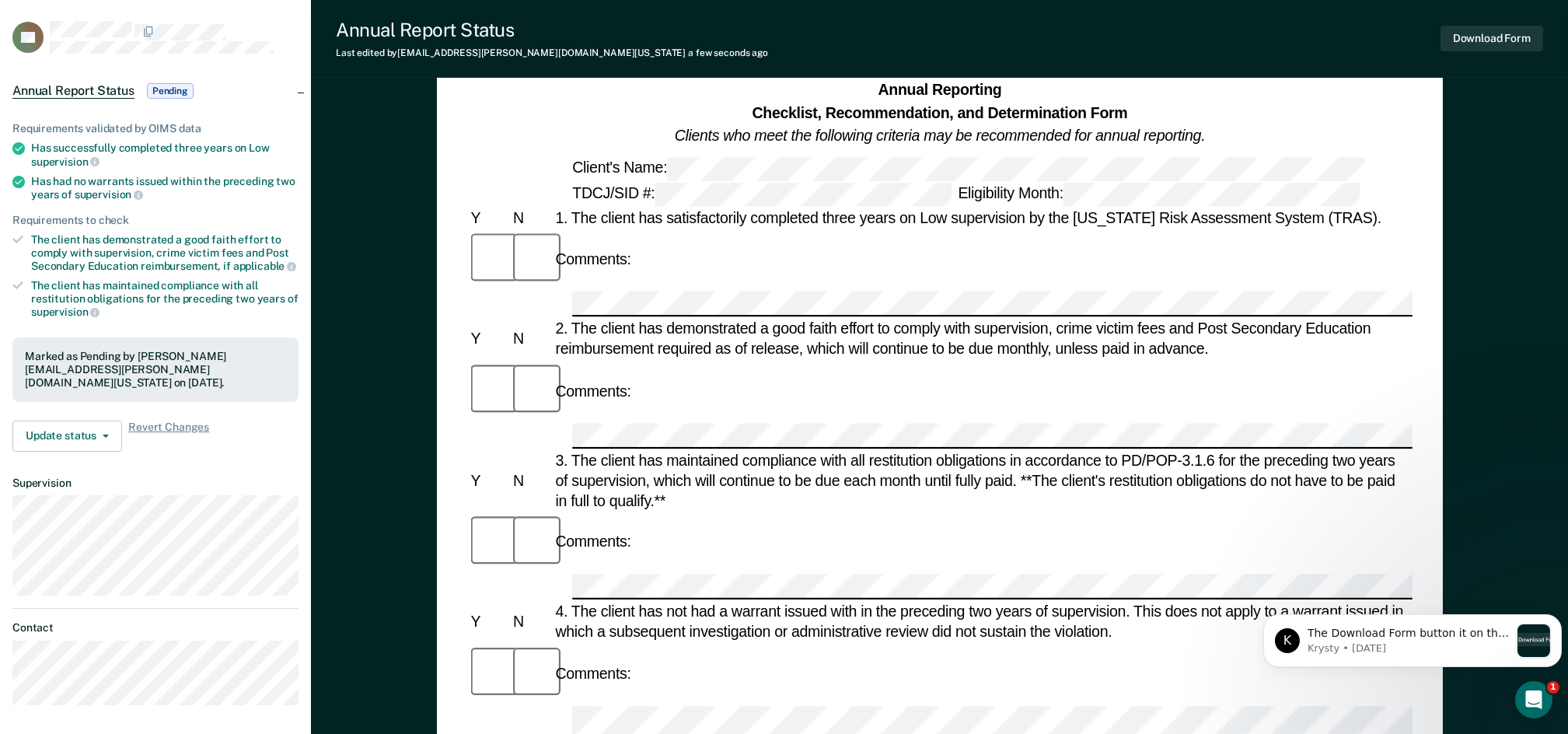
scroll to position [206, 0]
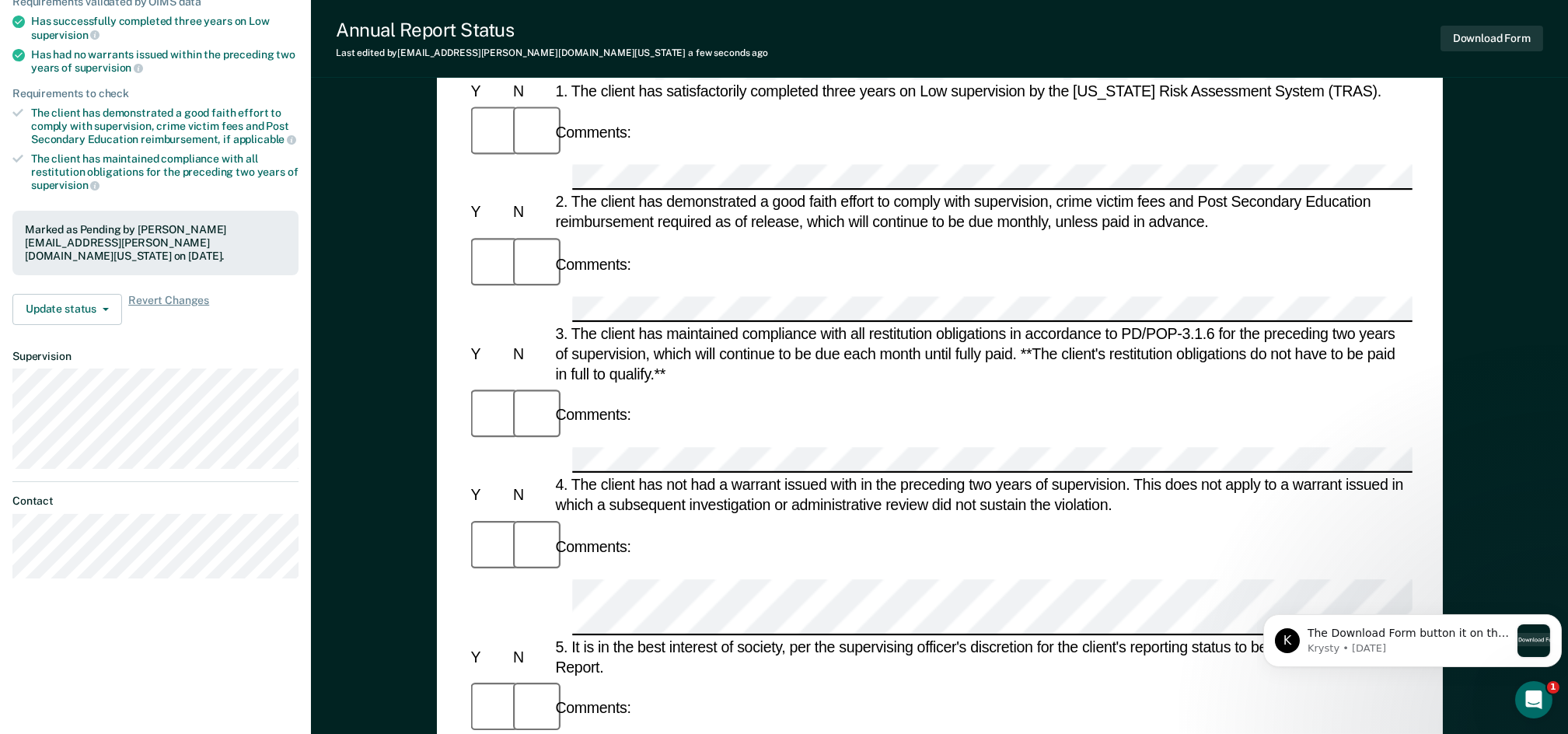
click at [1393, 679] on div "Comments:" at bounding box center [940, 709] width 945 height 61
click at [807, 636] on div "5. It is in the best interest of society, per the supervising officer's discret…" at bounding box center [982, 657] width 860 height 41
click at [1464, 42] on button "Download Form" at bounding box center [1492, 39] width 102 height 26
